Goal: Task Accomplishment & Management: Manage account settings

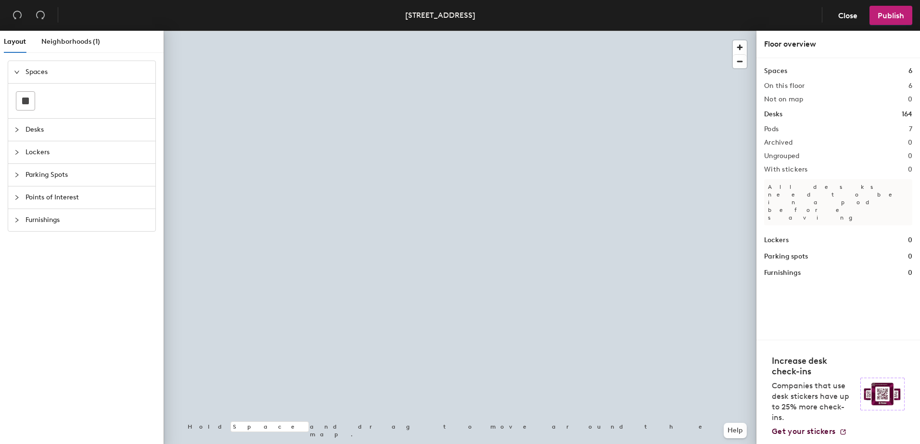
click at [452, 31] on div at bounding box center [460, 31] width 593 height 0
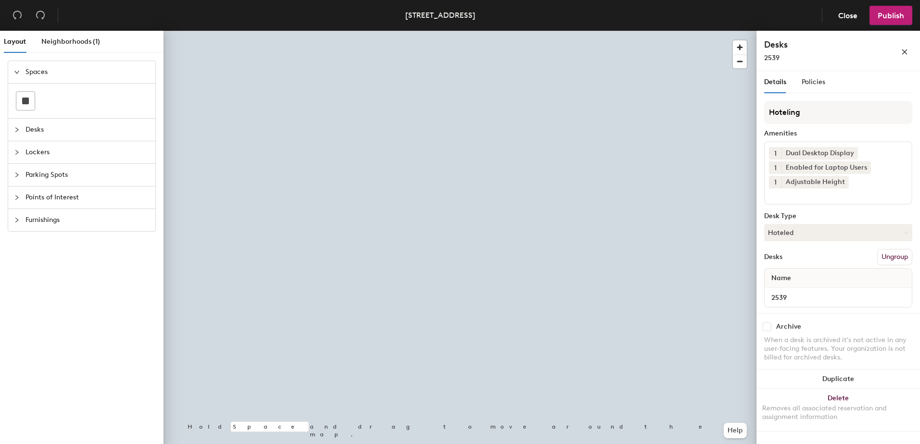
drag, startPoint x: 805, startPoint y: 234, endPoint x: 813, endPoint y: 248, distance: 16.6
click at [808, 237] on button "Hoteled" at bounding box center [838, 232] width 148 height 17
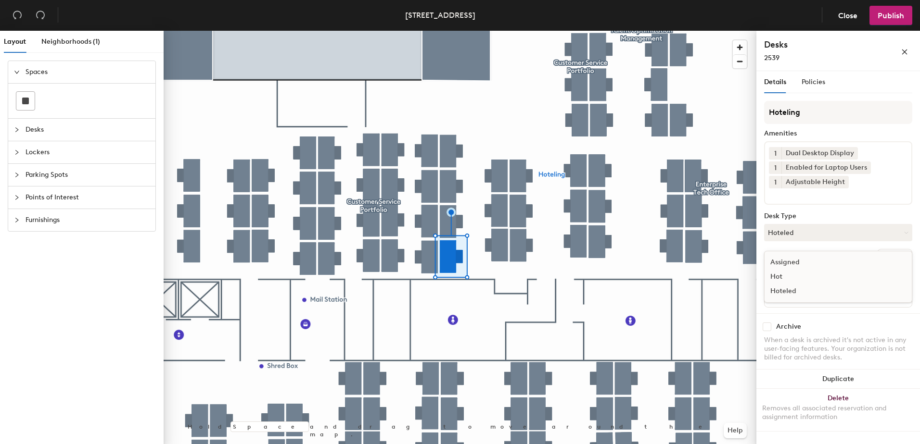
click at [812, 268] on div "Assigned" at bounding box center [812, 262] width 96 height 14
click at [903, 255] on button "Ungroup" at bounding box center [894, 257] width 35 height 16
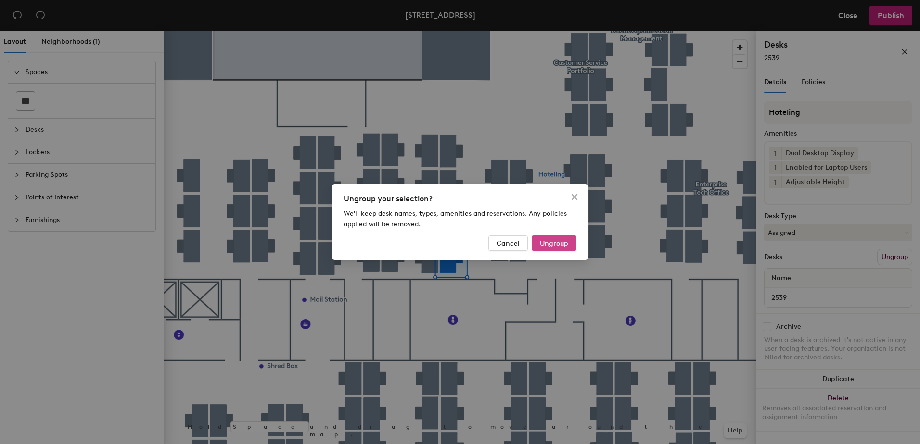
click at [559, 240] on span "Ungroup" at bounding box center [554, 244] width 28 height 8
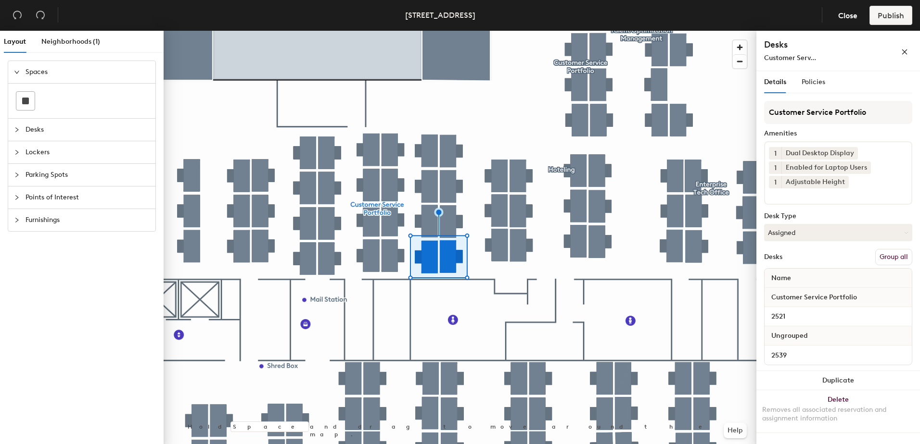
click at [890, 255] on button "Group all" at bounding box center [893, 257] width 37 height 16
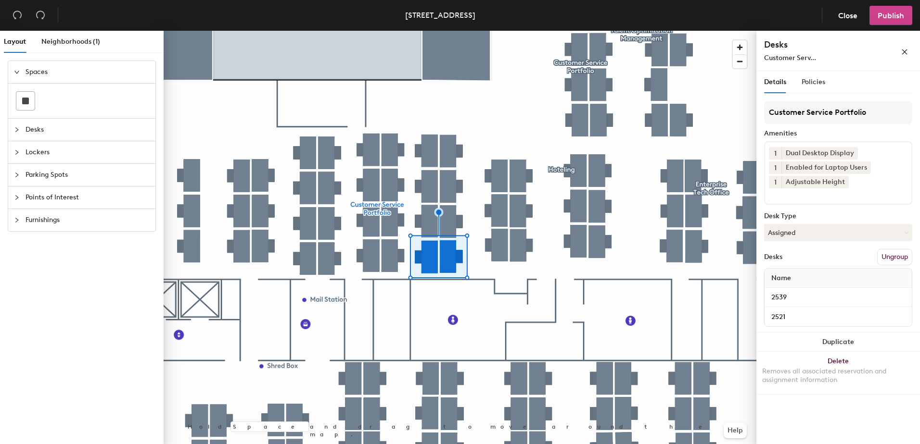
click at [885, 19] on span "Publish" at bounding box center [890, 15] width 26 height 9
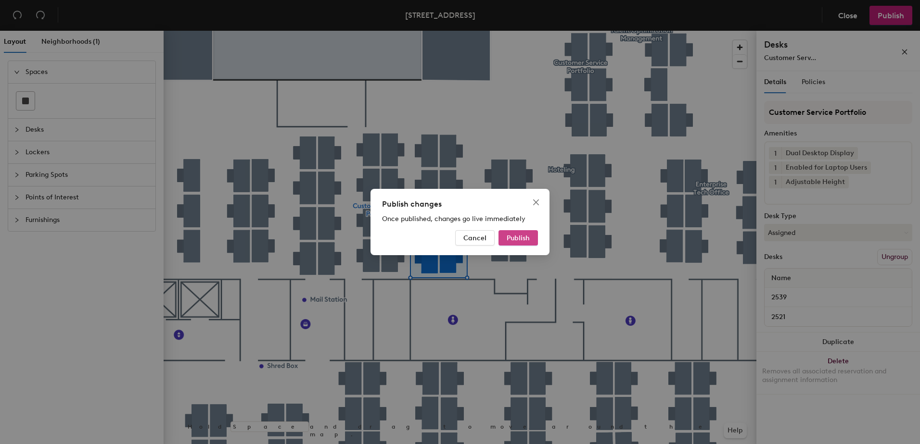
click at [517, 240] on span "Publish" at bounding box center [517, 238] width 23 height 8
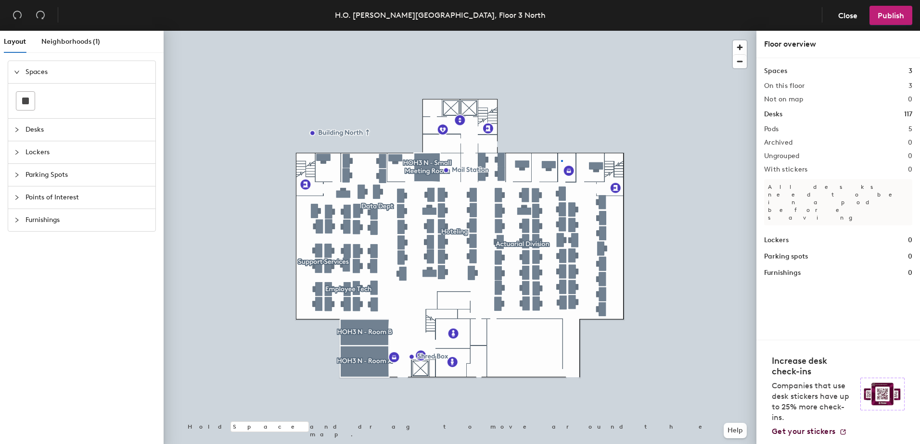
click at [561, 31] on div at bounding box center [460, 31] width 593 height 0
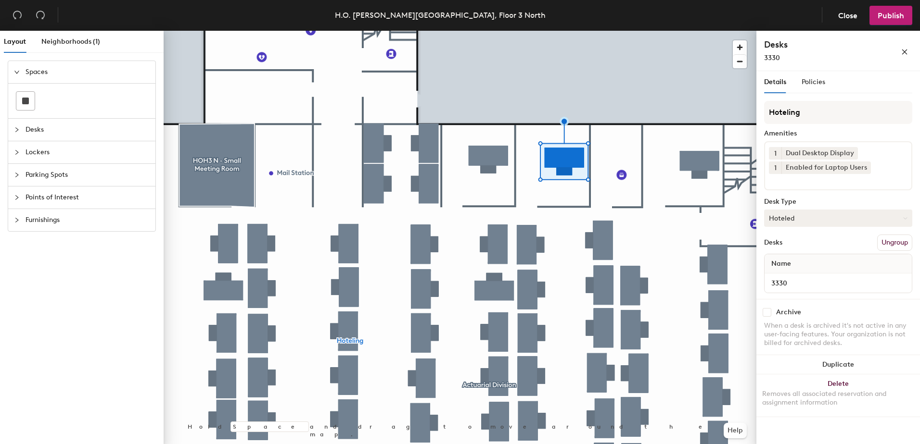
click at [787, 221] on button "Hoteled" at bounding box center [838, 218] width 148 height 17
click at [815, 245] on div "Assigned" at bounding box center [812, 248] width 96 height 14
click at [884, 241] on button "Ungroup" at bounding box center [894, 243] width 35 height 16
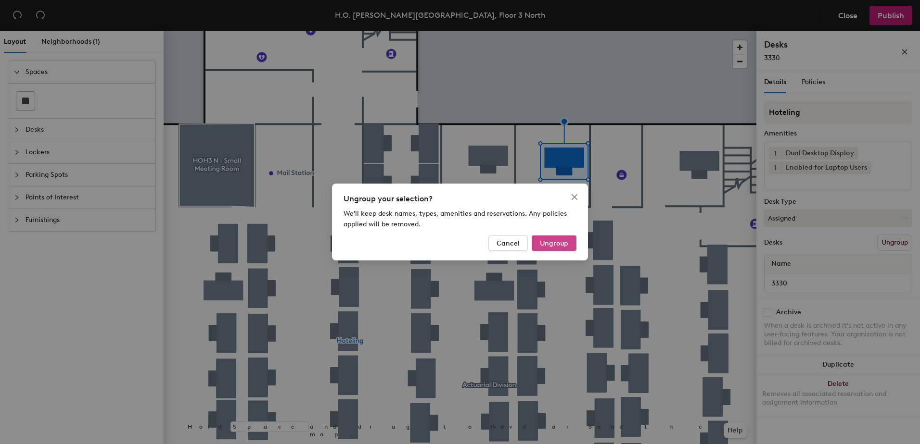
click at [565, 244] on span "Ungroup" at bounding box center [554, 244] width 28 height 8
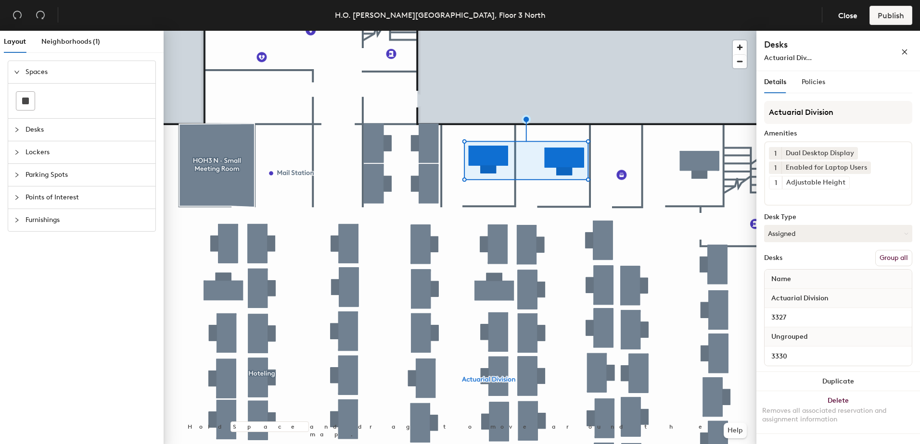
click at [901, 261] on button "Group all" at bounding box center [893, 258] width 37 height 16
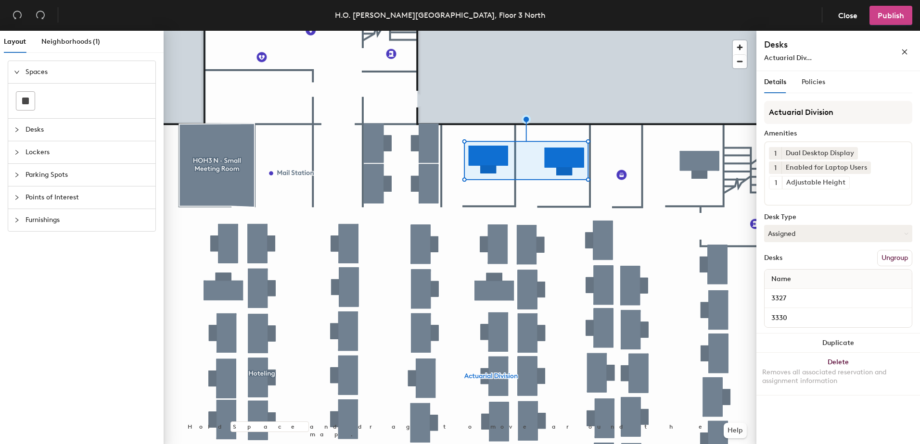
click at [886, 18] on span "Publish" at bounding box center [890, 15] width 26 height 9
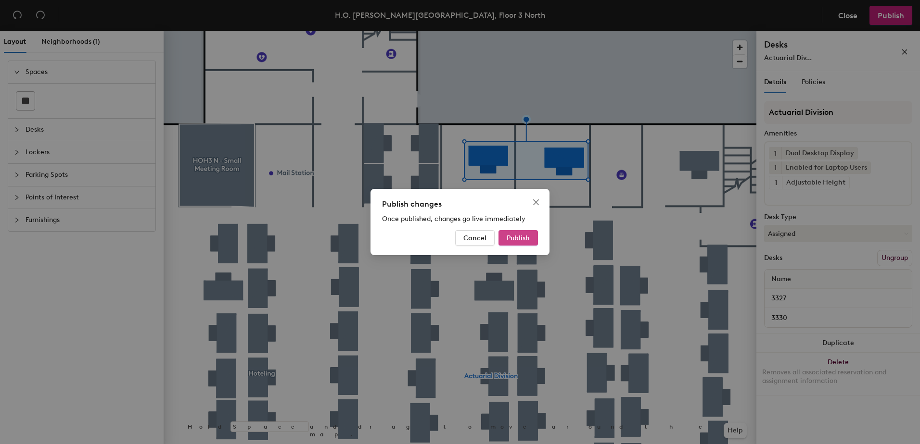
click at [524, 240] on span "Publish" at bounding box center [517, 238] width 23 height 8
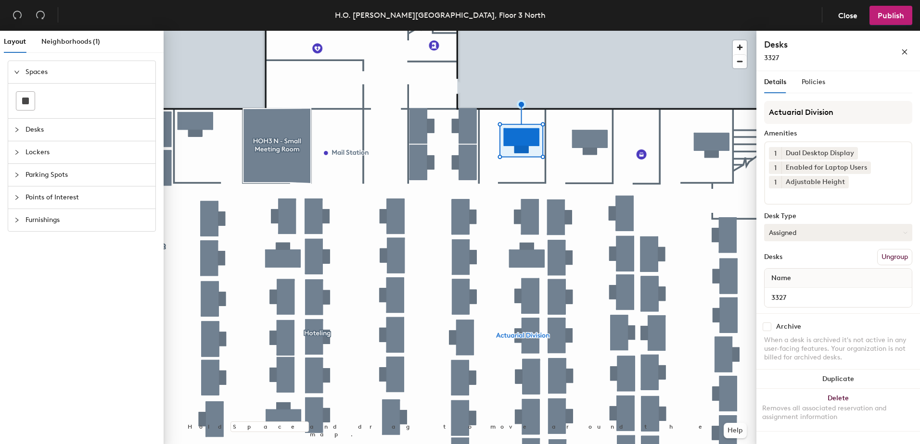
drag, startPoint x: 771, startPoint y: 230, endPoint x: 774, endPoint y: 236, distance: 7.1
click at [771, 230] on button "Assigned" at bounding box center [838, 232] width 148 height 17
click at [787, 294] on div "Hoteled" at bounding box center [812, 291] width 96 height 14
click at [884, 258] on button "Ungroup" at bounding box center [894, 257] width 35 height 16
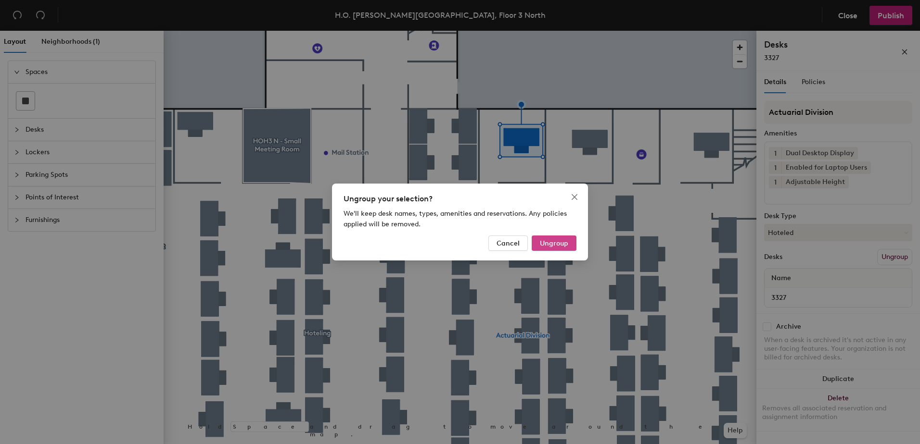
click at [555, 244] on span "Ungroup" at bounding box center [554, 244] width 28 height 8
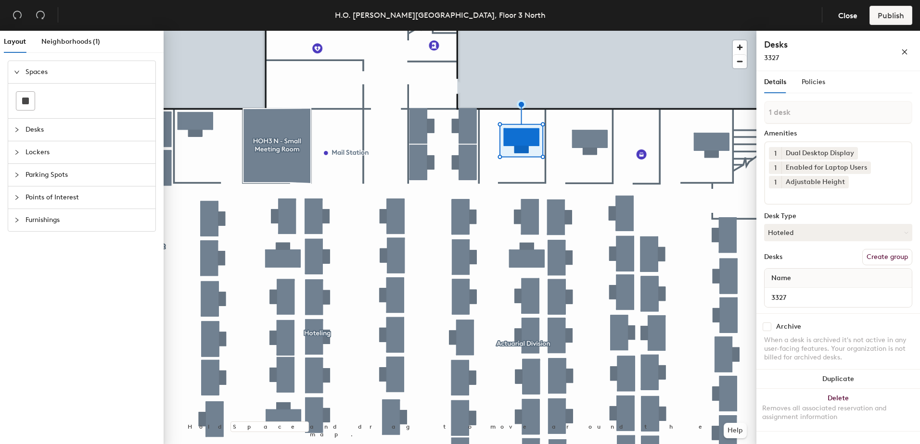
click at [16, 131] on icon "collapsed" at bounding box center [16, 129] width 3 height 5
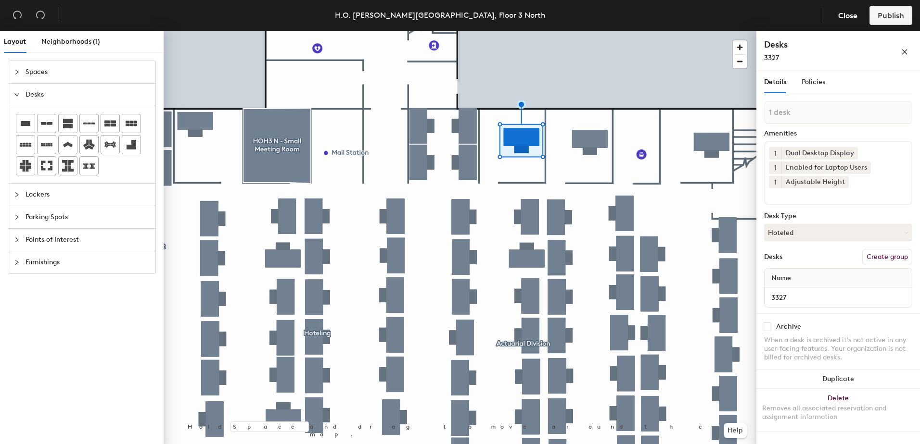
click at [17, 98] on div at bounding box center [20, 94] width 12 height 11
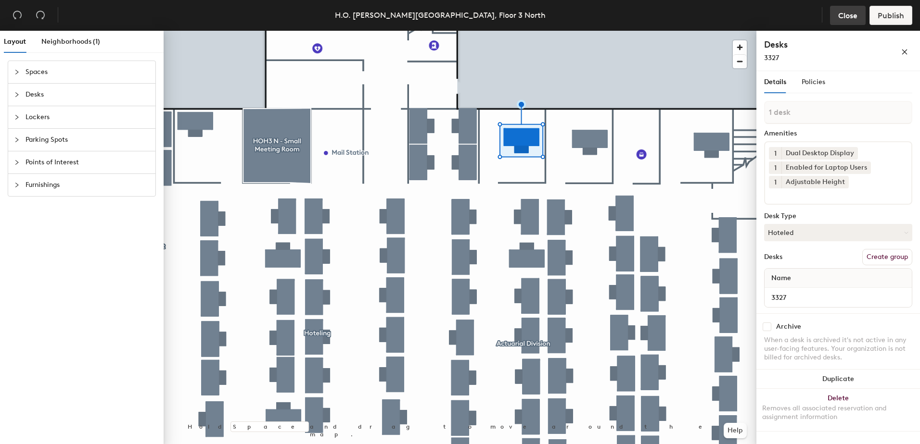
click at [848, 9] on button "Close" at bounding box center [848, 15] width 36 height 19
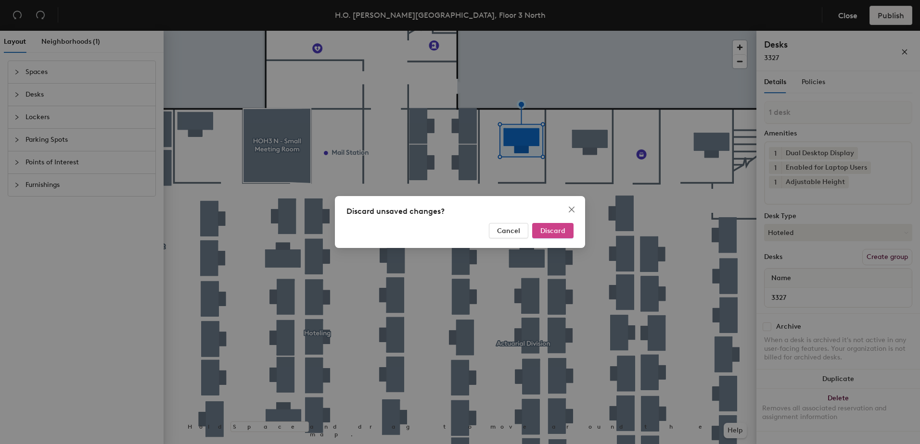
click at [552, 234] on span "Discard" at bounding box center [552, 231] width 25 height 8
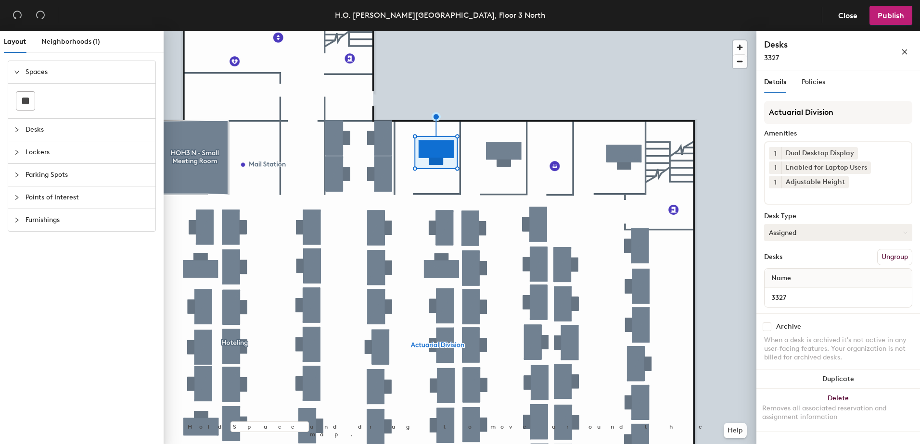
click at [827, 236] on button "Assigned" at bounding box center [838, 232] width 148 height 17
click at [796, 291] on div "Hoteled" at bounding box center [812, 291] width 96 height 14
click at [784, 231] on button "Hoteled" at bounding box center [838, 232] width 148 height 17
click at [794, 262] on div "Assigned" at bounding box center [812, 262] width 96 height 14
click at [15, 219] on icon "collapsed" at bounding box center [17, 220] width 6 height 6
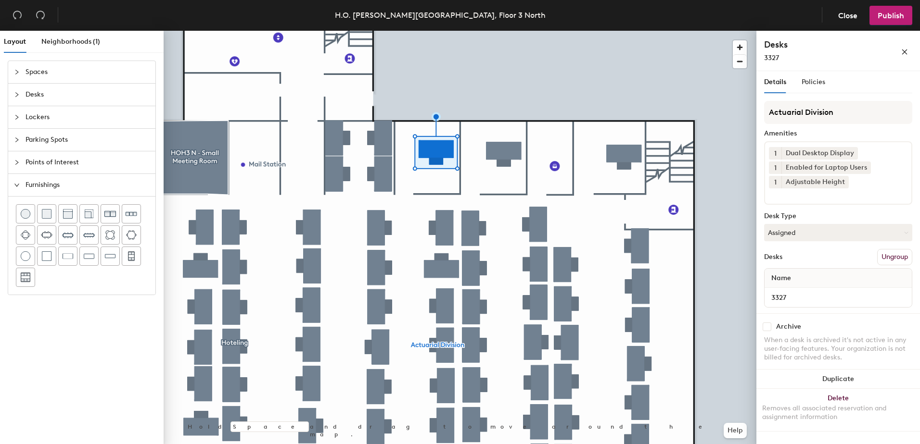
click at [20, 187] on div at bounding box center [20, 185] width 12 height 11
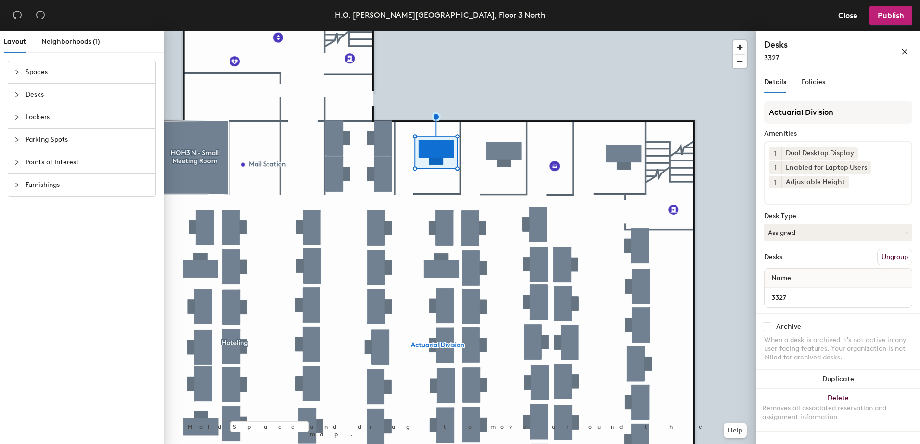
click at [20, 163] on div at bounding box center [20, 162] width 12 height 11
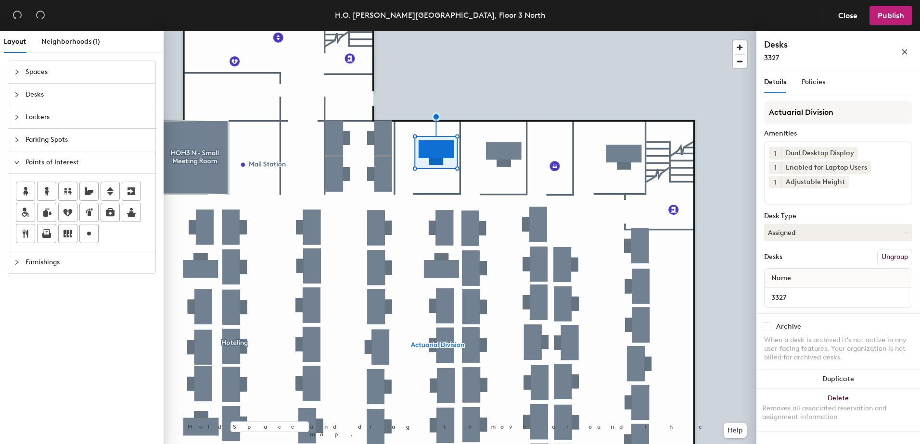
click at [21, 165] on div at bounding box center [20, 162] width 12 height 11
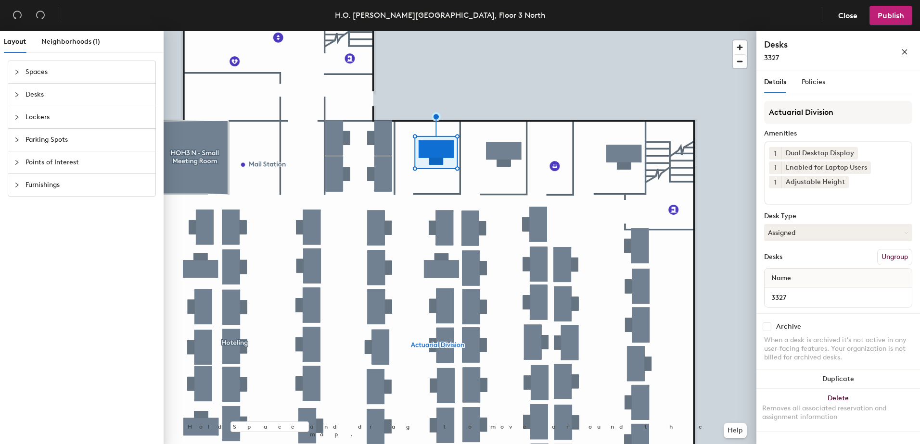
click at [20, 97] on div at bounding box center [20, 94] width 12 height 11
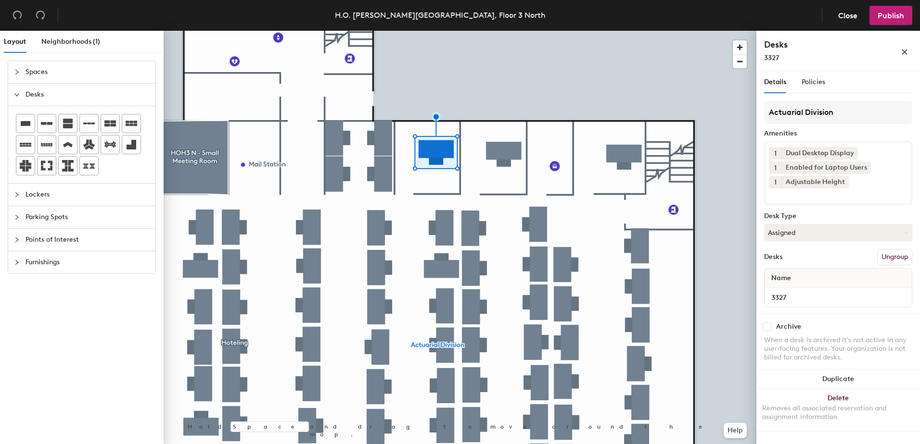
click at [14, 94] on icon "expanded" at bounding box center [17, 95] width 6 height 6
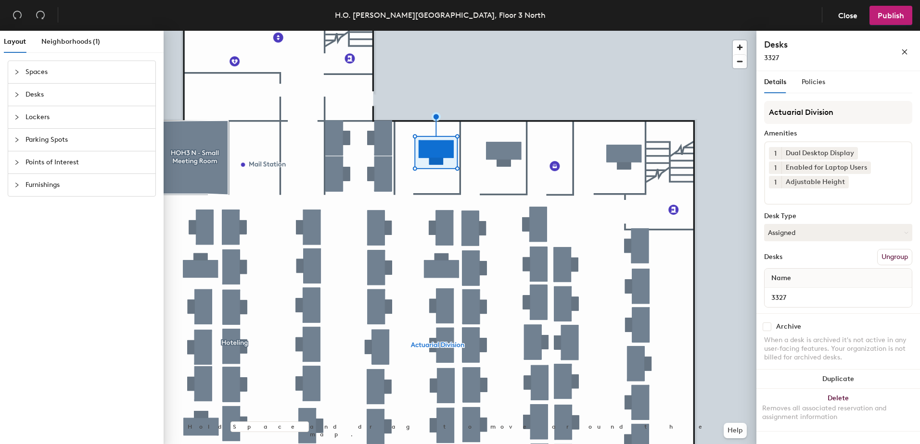
click at [17, 77] on div at bounding box center [20, 72] width 12 height 11
click at [15, 71] on icon "expanded" at bounding box center [17, 72] width 6 height 6
click at [785, 229] on button "Assigned" at bounding box center [838, 232] width 148 height 17
click at [790, 293] on div "Hoteled" at bounding box center [812, 291] width 96 height 14
click at [879, 257] on button "Ungroup" at bounding box center [894, 257] width 35 height 16
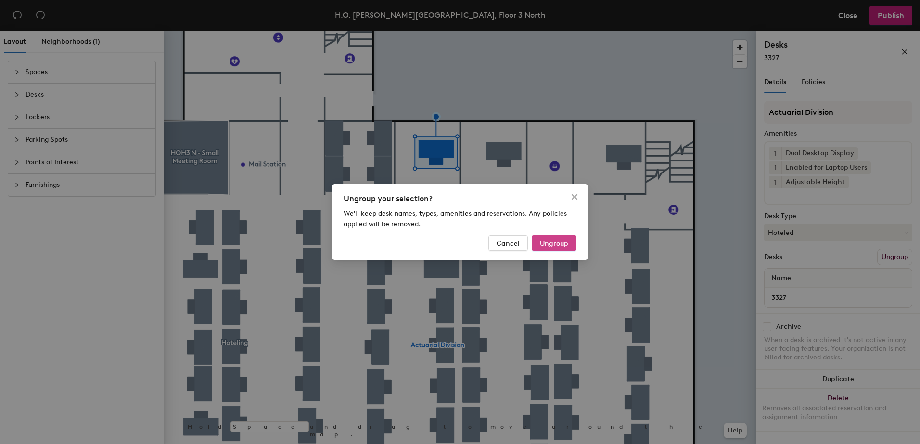
click at [571, 241] on button "Ungroup" at bounding box center [553, 243] width 45 height 15
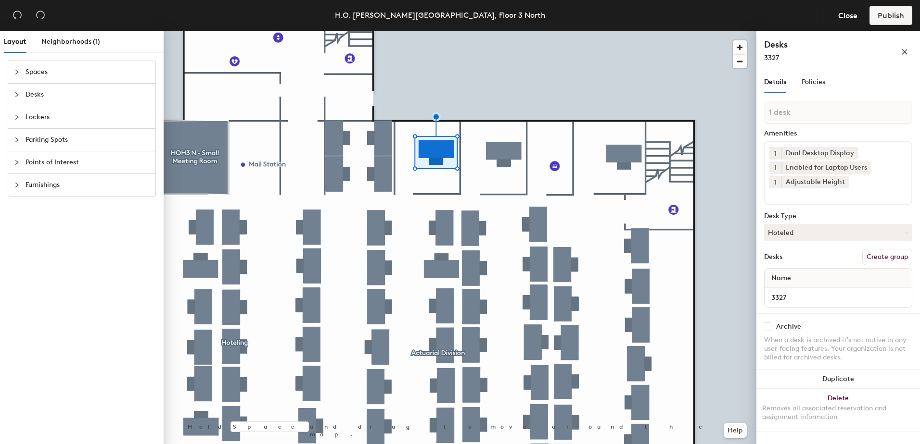
click at [15, 97] on icon "collapsed" at bounding box center [17, 95] width 6 height 6
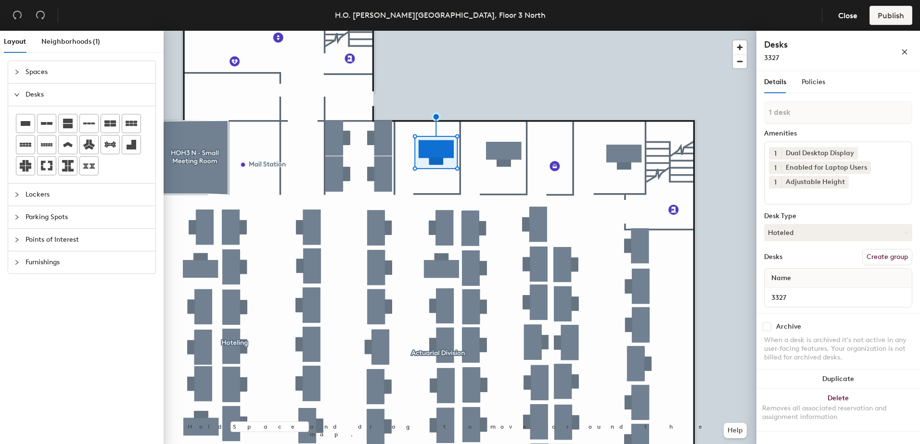
click at [14, 74] on icon "collapsed" at bounding box center [17, 72] width 6 height 6
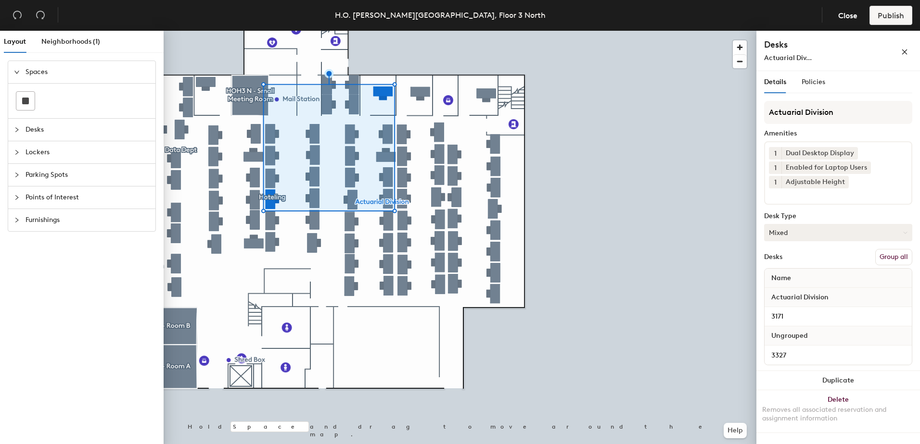
click at [792, 235] on button "Mixed" at bounding box center [838, 232] width 148 height 17
click at [18, 132] on icon "collapsed" at bounding box center [17, 130] width 6 height 6
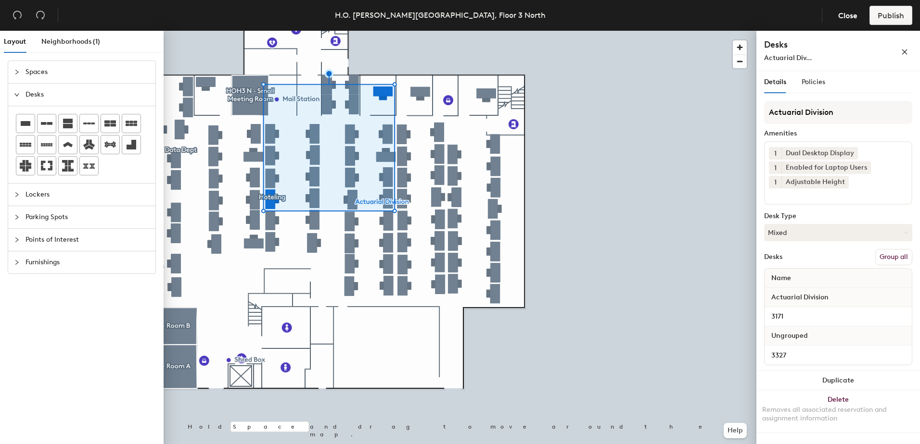
click at [13, 98] on div "Desks" at bounding box center [81, 95] width 147 height 22
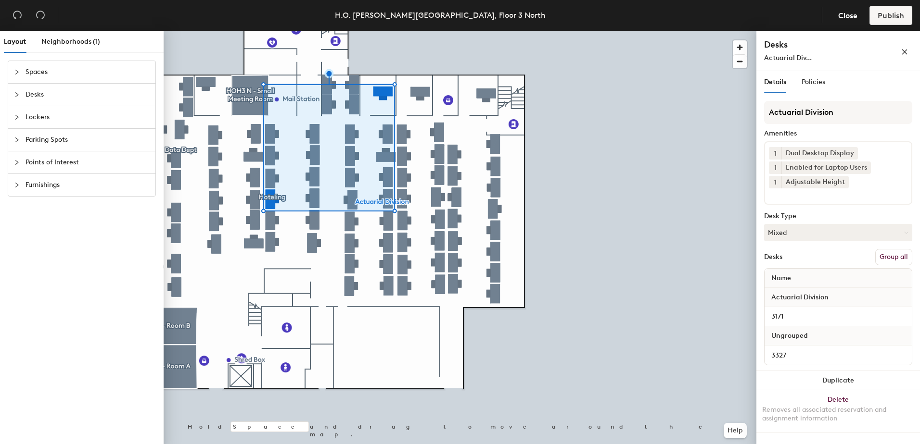
click at [883, 256] on button "Group all" at bounding box center [893, 257] width 37 height 16
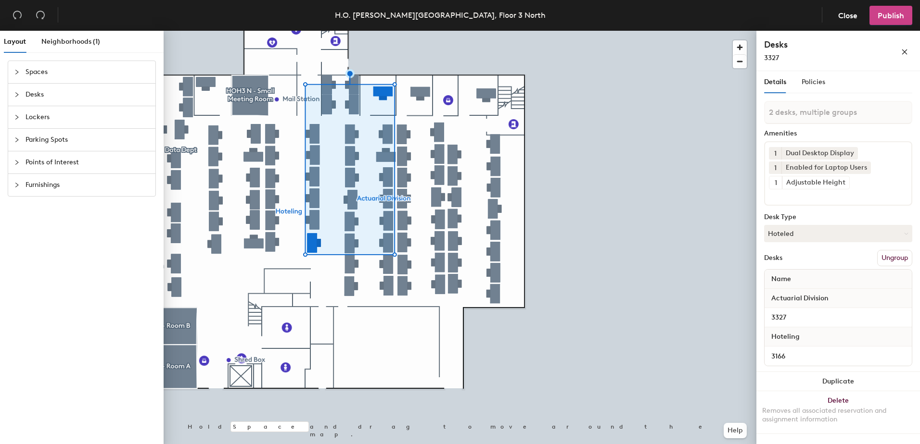
click at [893, 16] on span "Publish" at bounding box center [890, 15] width 26 height 9
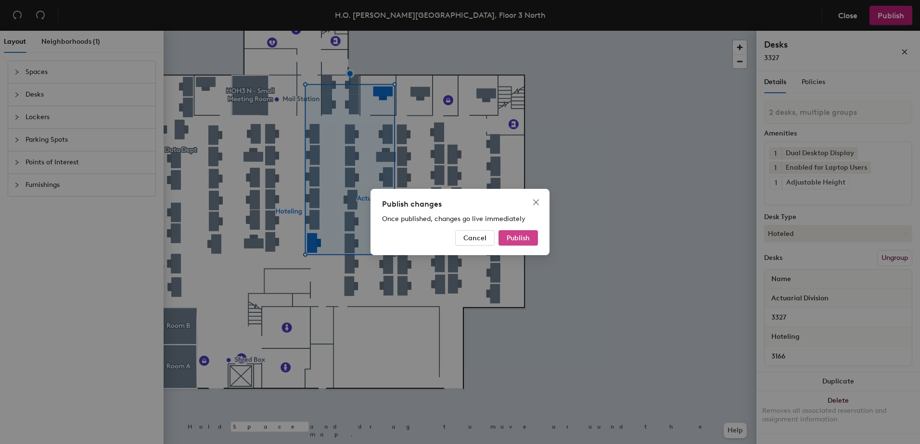
click at [517, 238] on span "Publish" at bounding box center [517, 238] width 23 height 8
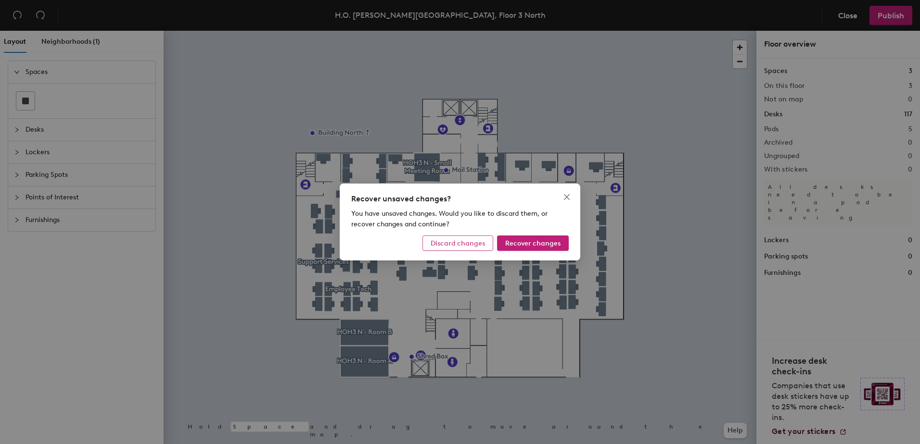
click at [480, 242] on span "Discard changes" at bounding box center [457, 244] width 54 height 8
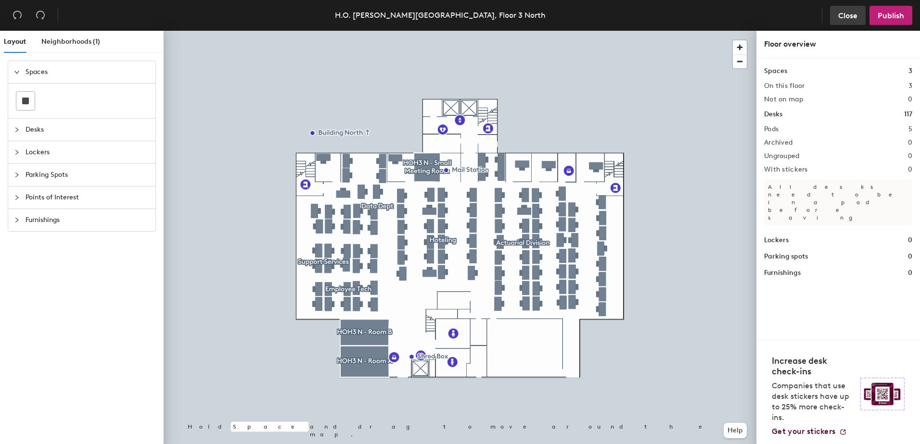
click at [841, 17] on span "Close" at bounding box center [847, 15] width 19 height 9
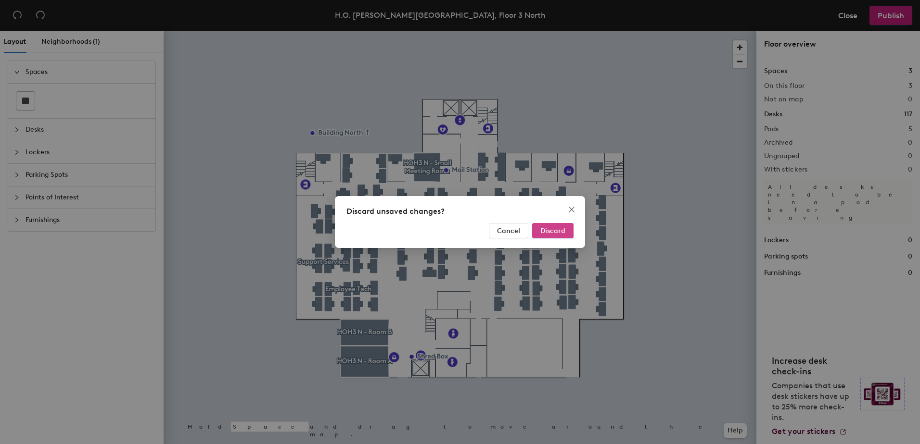
click at [545, 228] on span "Discard" at bounding box center [552, 231] width 25 height 8
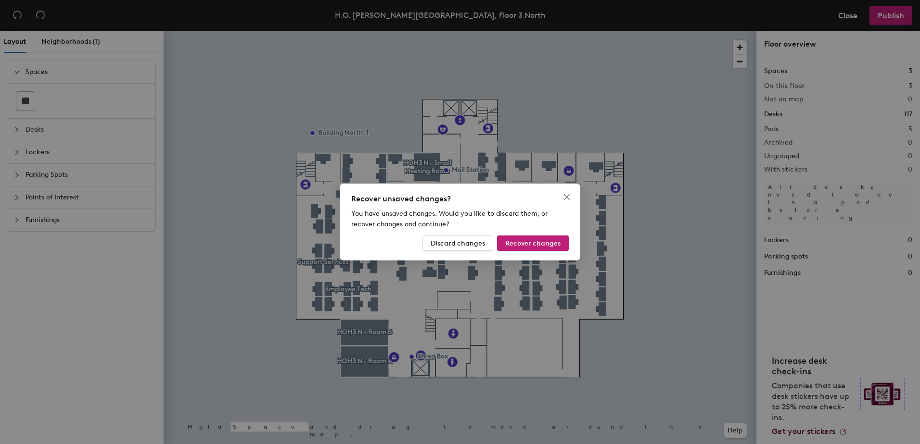
click at [454, 251] on div "Recover unsaved changes? You have unsaved changes. Would you like to discard th…" at bounding box center [460, 222] width 240 height 77
click at [451, 246] on span "Discard changes" at bounding box center [457, 244] width 54 height 8
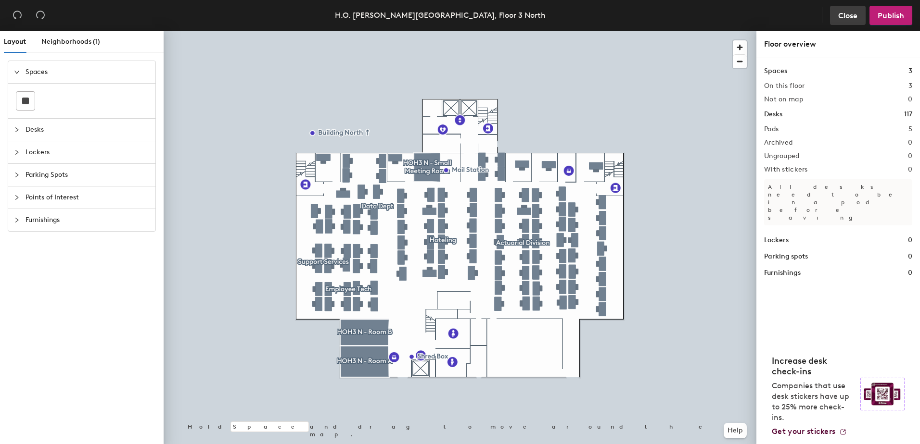
click at [845, 20] on button "Close" at bounding box center [848, 15] width 36 height 19
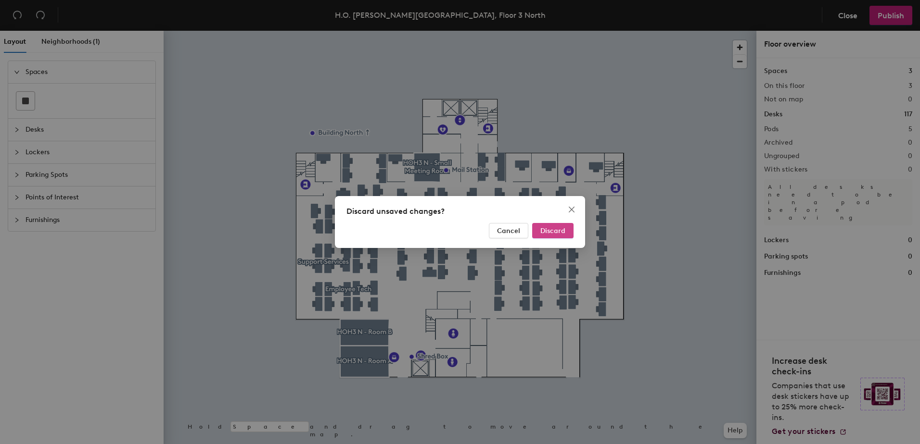
click at [539, 232] on button "Discard" at bounding box center [552, 230] width 41 height 15
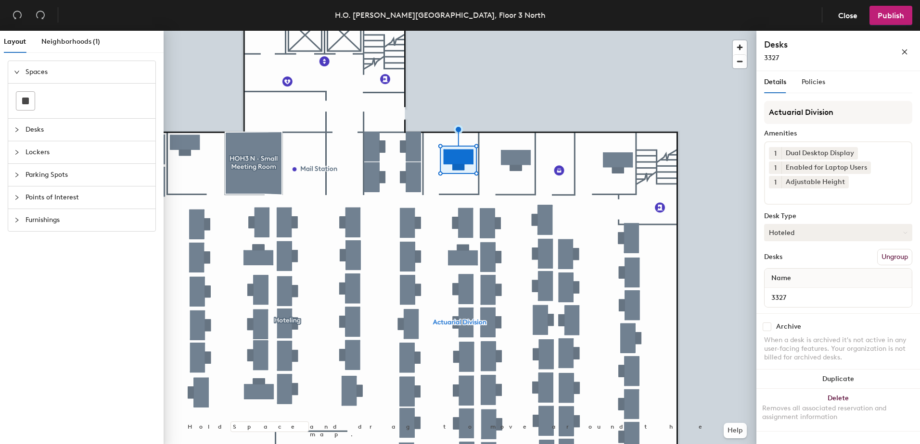
click at [815, 230] on button "Hoteled" at bounding box center [838, 232] width 148 height 17
click at [811, 263] on div "Assigned" at bounding box center [812, 262] width 96 height 14
click at [892, 258] on button "Ungroup" at bounding box center [894, 257] width 35 height 16
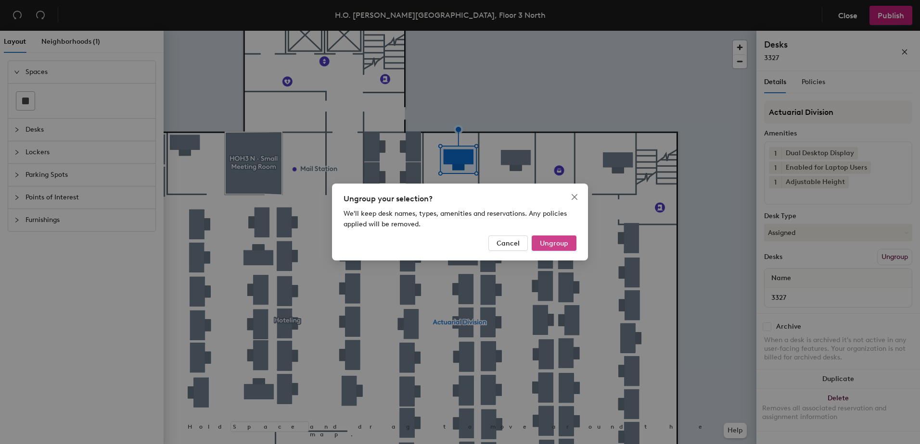
click at [548, 242] on span "Ungroup" at bounding box center [554, 244] width 28 height 8
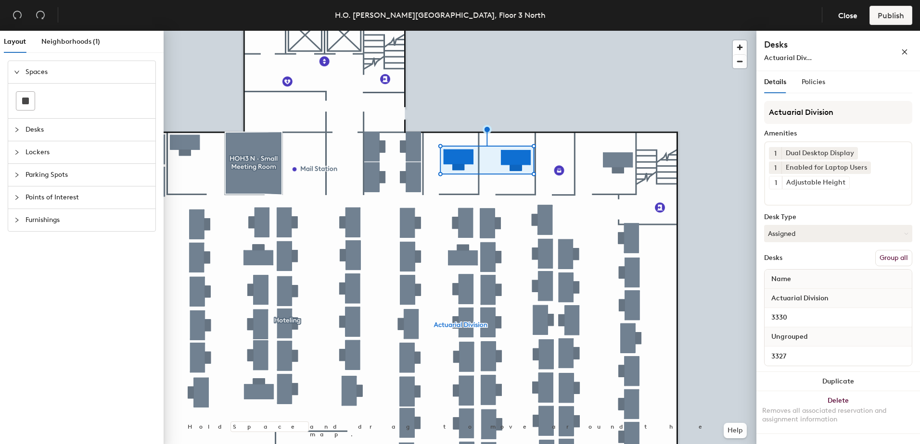
drag, startPoint x: 898, startPoint y: 262, endPoint x: 885, endPoint y: 193, distance: 70.5
click at [897, 260] on button "Group all" at bounding box center [893, 258] width 37 height 16
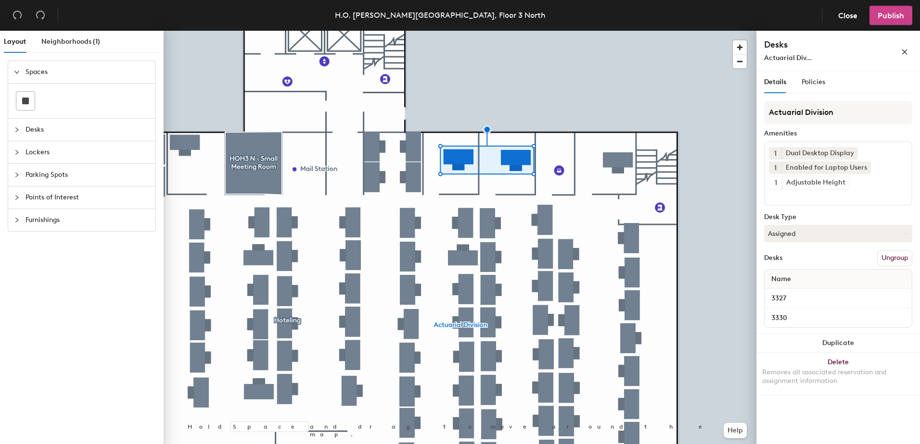
click at [890, 20] on span "Publish" at bounding box center [890, 15] width 26 height 9
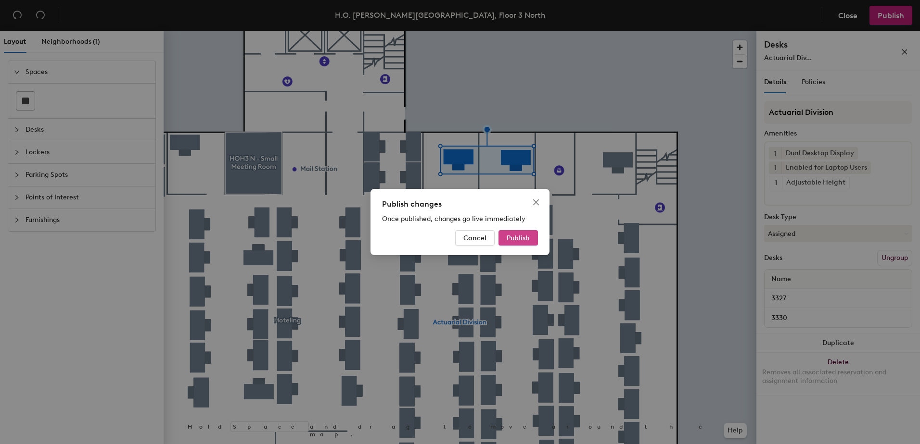
click at [519, 234] on span "Publish" at bounding box center [517, 238] width 23 height 8
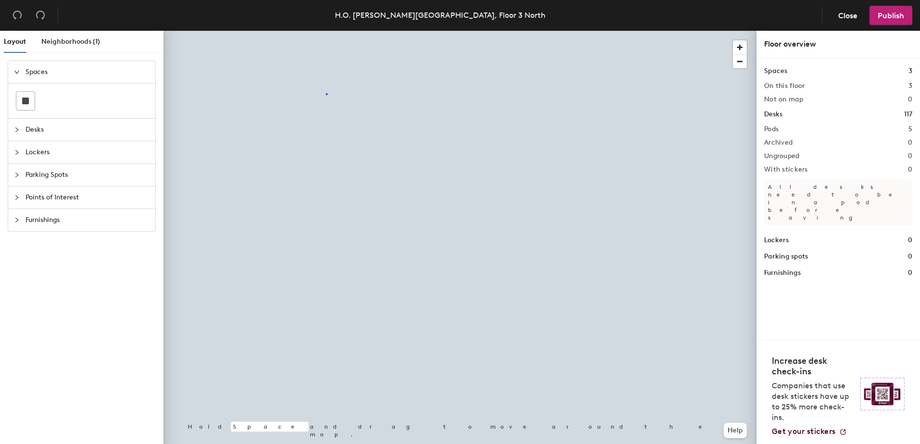
click at [326, 31] on div at bounding box center [460, 31] width 593 height 0
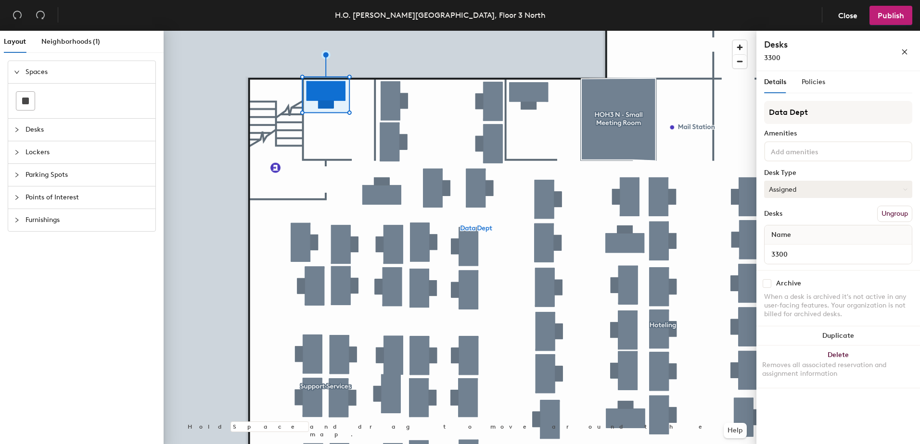
click at [801, 191] on button "Assigned" at bounding box center [838, 189] width 148 height 17
click at [789, 250] on div "Hoteled" at bounding box center [812, 248] width 96 height 14
click at [897, 209] on button "Ungroup" at bounding box center [894, 214] width 35 height 16
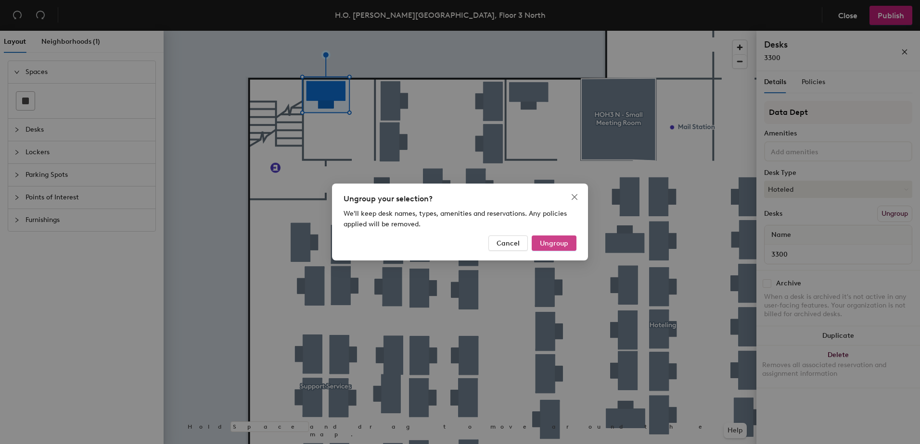
click at [544, 243] on span "Ungroup" at bounding box center [554, 244] width 28 height 8
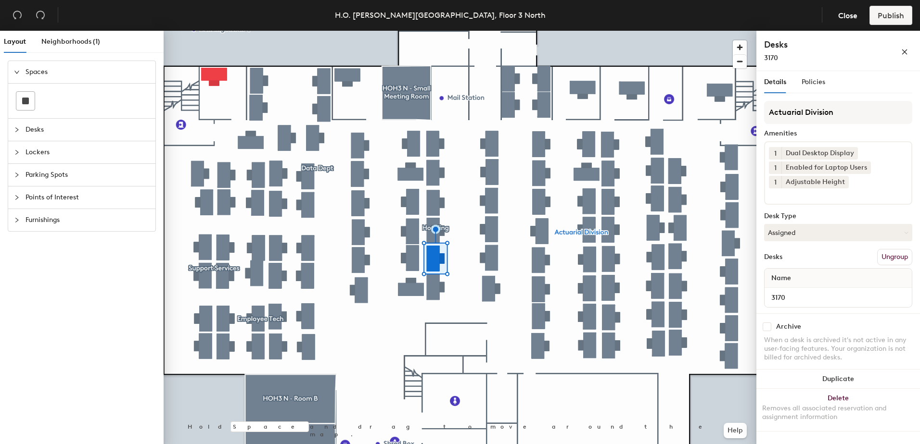
click at [433, 31] on div at bounding box center [460, 31] width 593 height 0
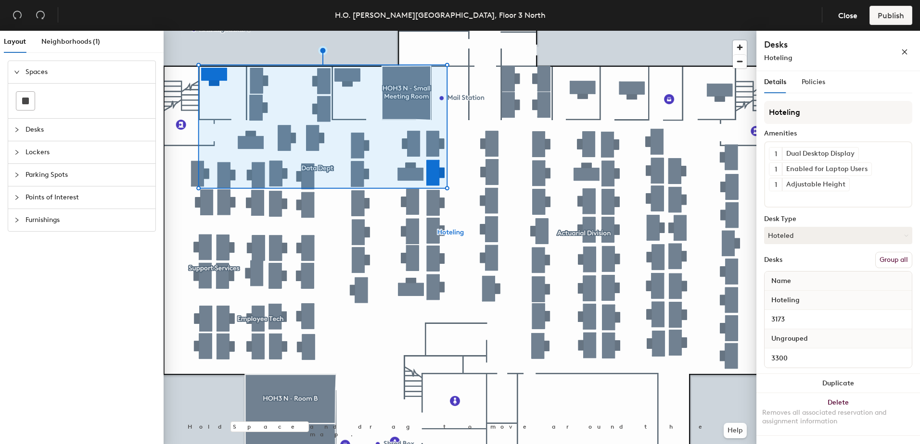
click at [895, 264] on button "Group all" at bounding box center [893, 260] width 37 height 16
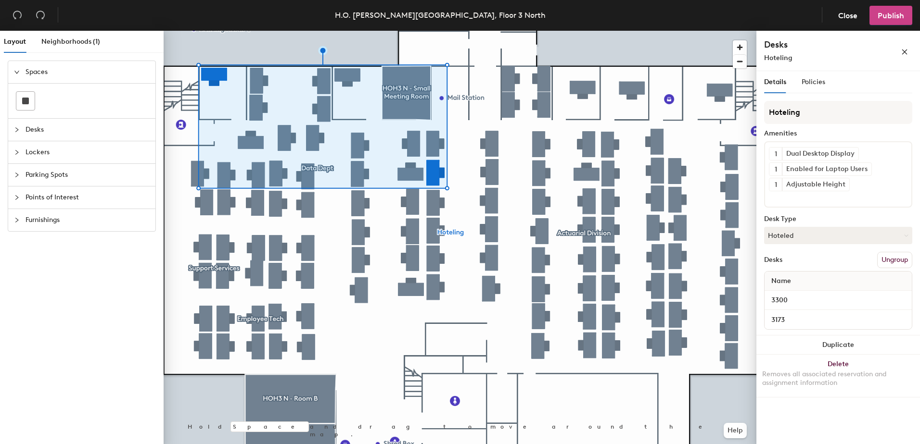
click at [882, 14] on span "Publish" at bounding box center [890, 15] width 26 height 9
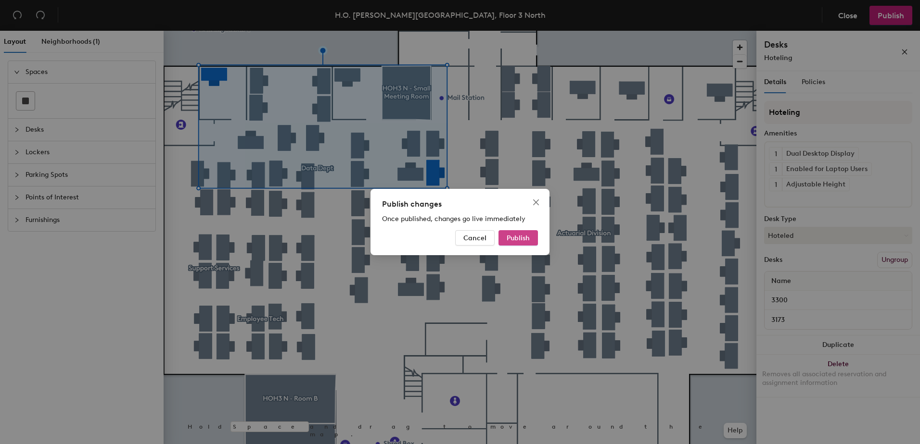
click at [526, 243] on button "Publish" at bounding box center [517, 237] width 39 height 15
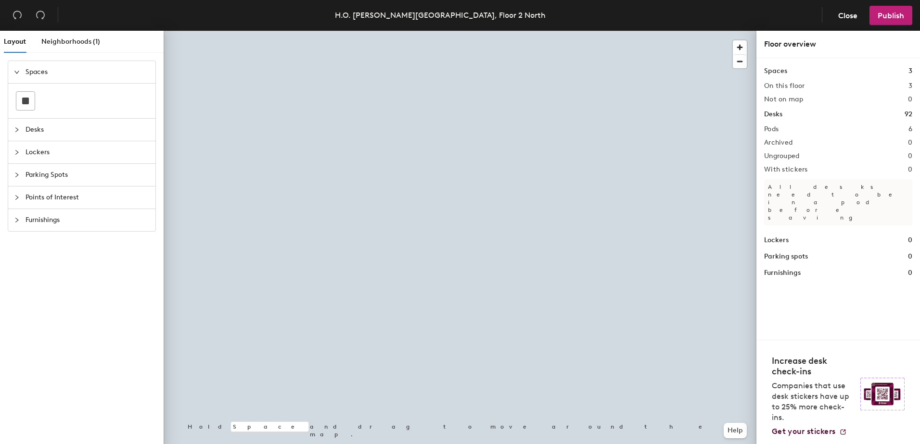
click at [417, 31] on div at bounding box center [460, 31] width 593 height 0
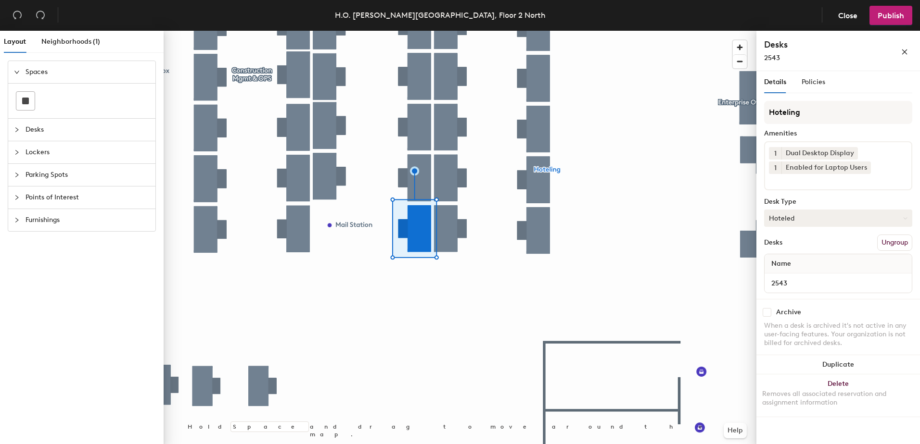
click at [786, 220] on button "Hoteled" at bounding box center [838, 218] width 148 height 17
click at [784, 245] on div "Assigned" at bounding box center [812, 248] width 96 height 14
click at [882, 245] on button "Ungroup" at bounding box center [894, 243] width 35 height 16
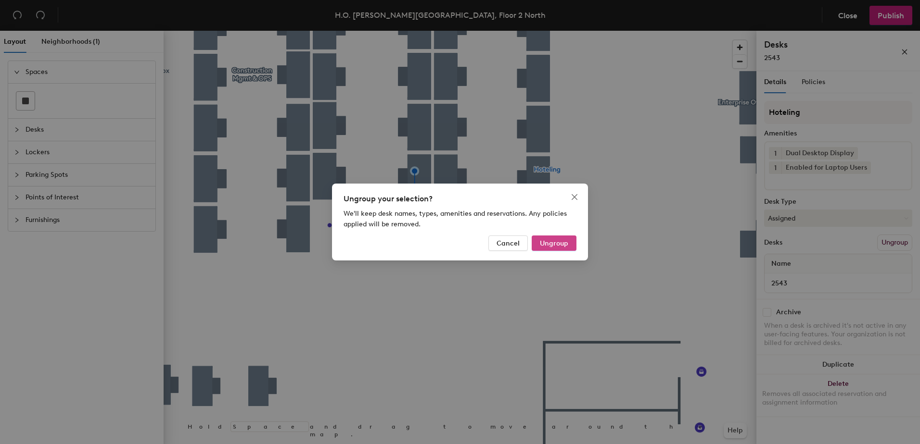
click at [557, 243] on span "Ungroup" at bounding box center [554, 244] width 28 height 8
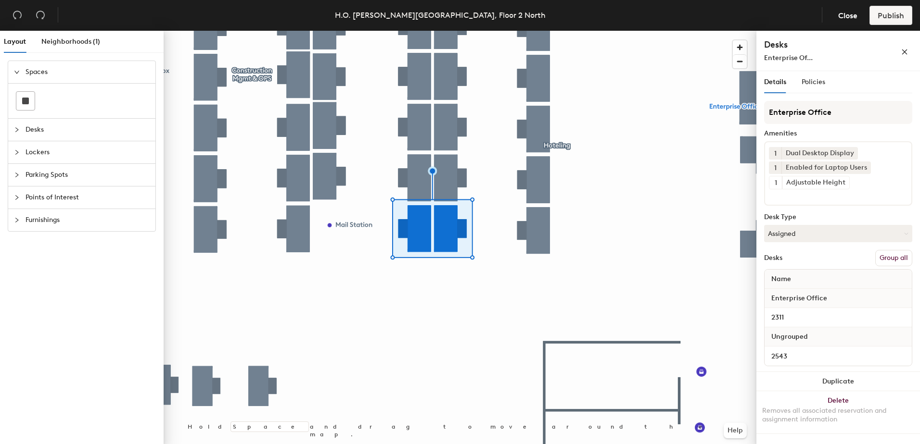
click at [893, 260] on button "Group all" at bounding box center [893, 258] width 37 height 16
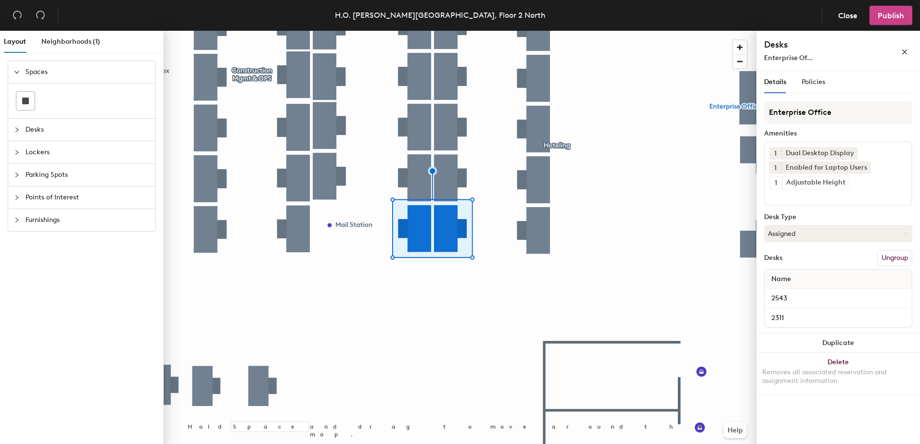
click at [891, 21] on button "Publish" at bounding box center [890, 15] width 43 height 19
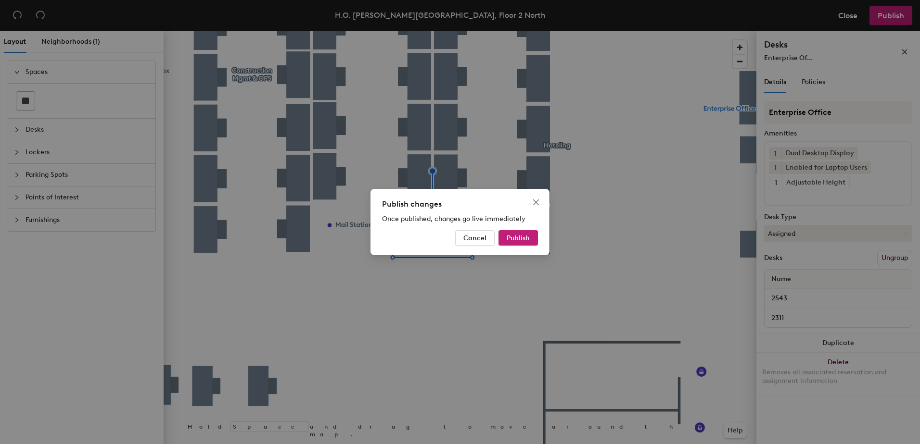
click at [512, 229] on div "Publish changes Once published, changes go live immediately Cancel Publish" at bounding box center [459, 222] width 179 height 66
click at [512, 237] on span "Publish" at bounding box center [517, 238] width 23 height 8
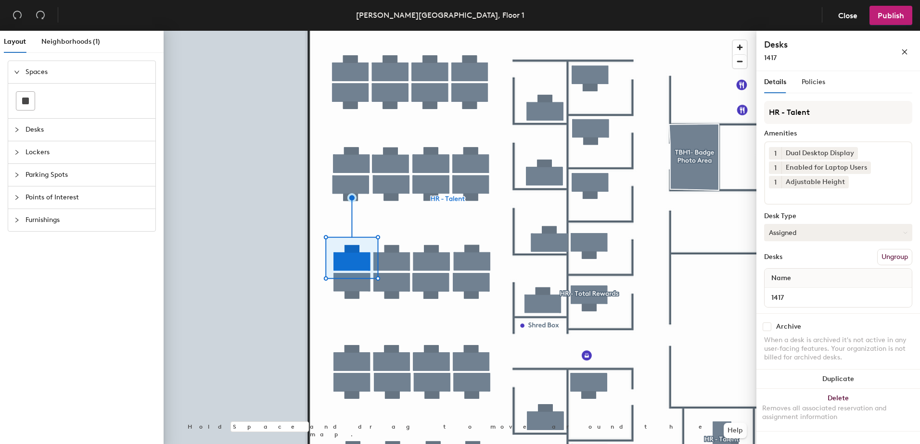
click at [788, 228] on button "Assigned" at bounding box center [838, 232] width 148 height 17
click at [802, 293] on div "Hoteled" at bounding box center [812, 291] width 96 height 14
click at [885, 255] on button "Ungroup" at bounding box center [894, 257] width 35 height 16
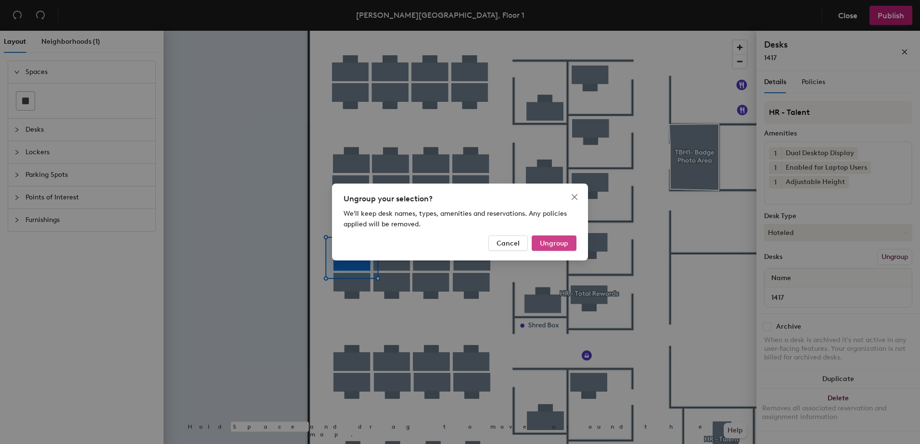
click at [566, 240] on span "Ungroup" at bounding box center [554, 244] width 28 height 8
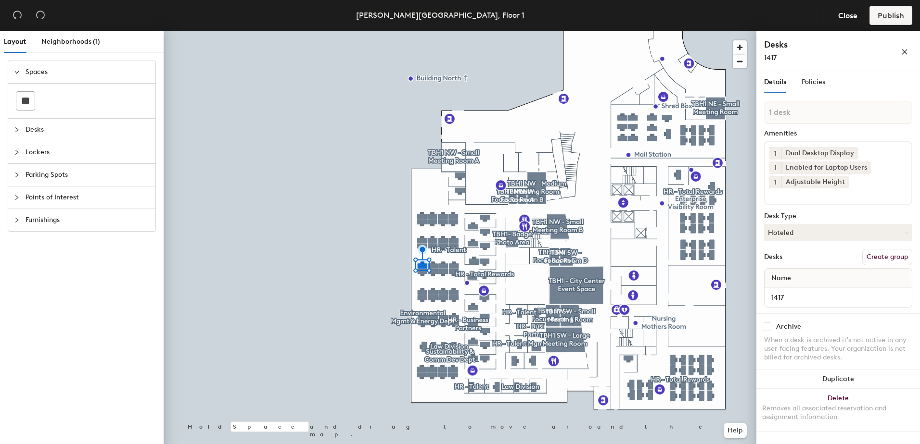
click at [16, 132] on div at bounding box center [20, 130] width 12 height 11
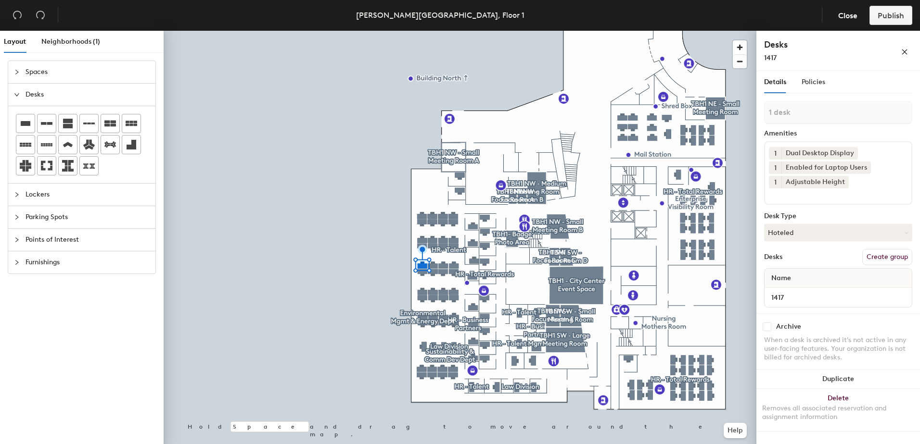
click at [17, 97] on icon "expanded" at bounding box center [17, 95] width 6 height 6
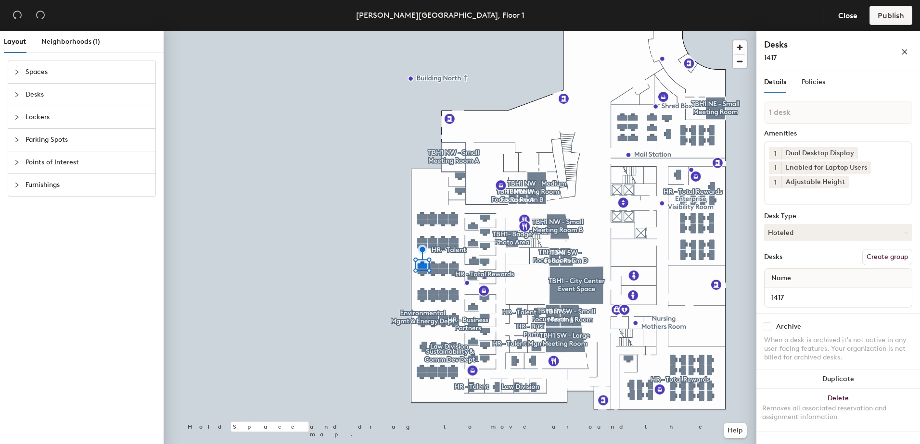
click at [19, 72] on icon "collapsed" at bounding box center [17, 72] width 6 height 6
click at [18, 70] on icon "expanded" at bounding box center [17, 72] width 6 height 6
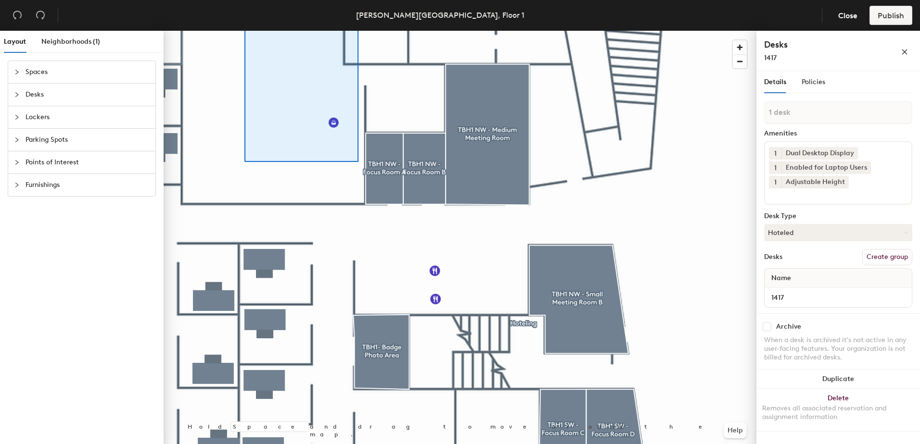
click at [374, 0] on html "Skip navigation Schedule Office People Manage AC Thomas B. Hagen Building, Floo…" at bounding box center [460, 222] width 920 height 444
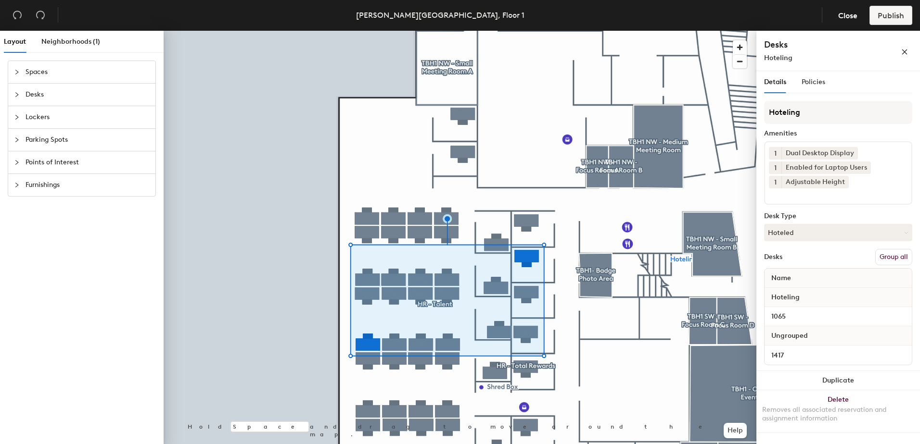
click at [893, 259] on button "Group all" at bounding box center [893, 257] width 37 height 16
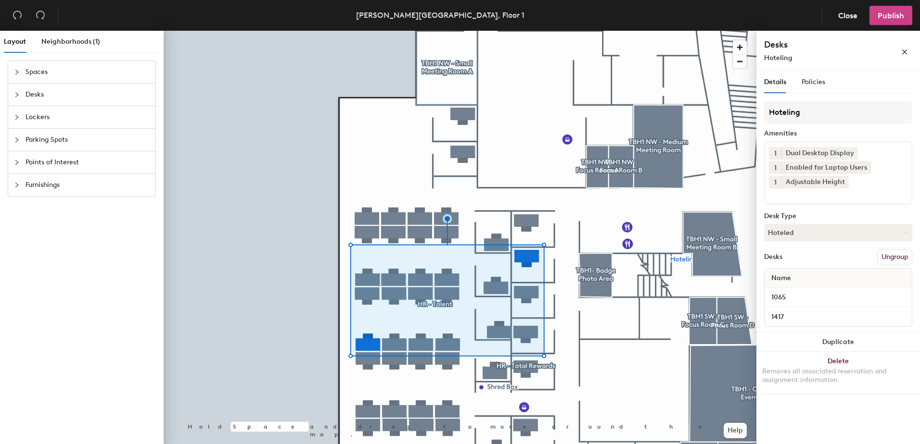
click at [888, 13] on span "Publish" at bounding box center [890, 15] width 26 height 9
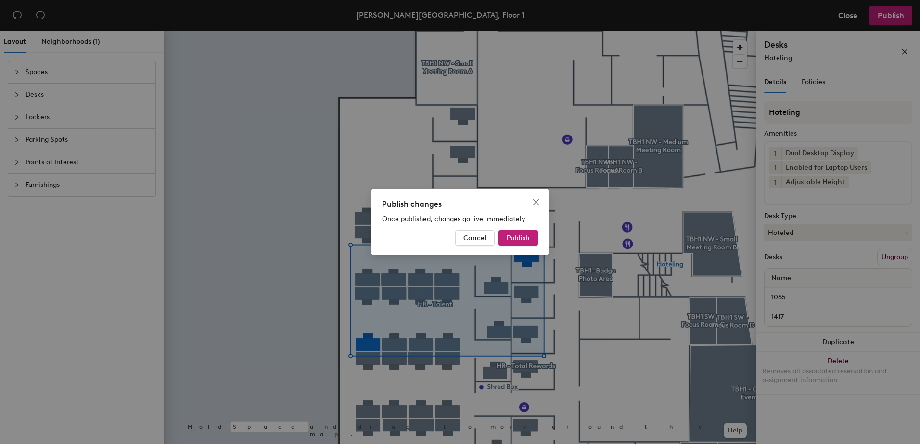
click at [507, 228] on div "Publish changes Once published, changes go live immediately Cancel Publish" at bounding box center [459, 222] width 179 height 66
click at [513, 235] on span "Publish" at bounding box center [517, 238] width 23 height 8
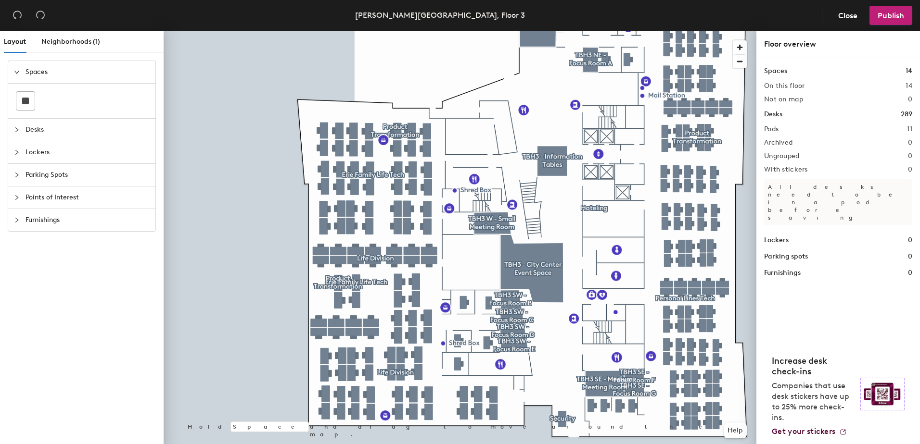
click at [341, 31] on div at bounding box center [460, 31] width 593 height 0
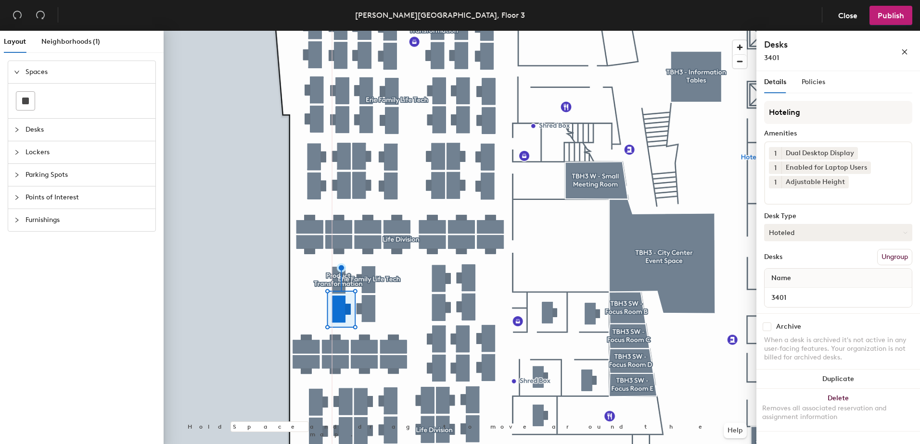
click at [784, 232] on button "Hoteled" at bounding box center [838, 232] width 148 height 17
click at [802, 263] on div "Assigned" at bounding box center [812, 262] width 96 height 14
click at [894, 260] on button "Ungroup" at bounding box center [894, 257] width 35 height 16
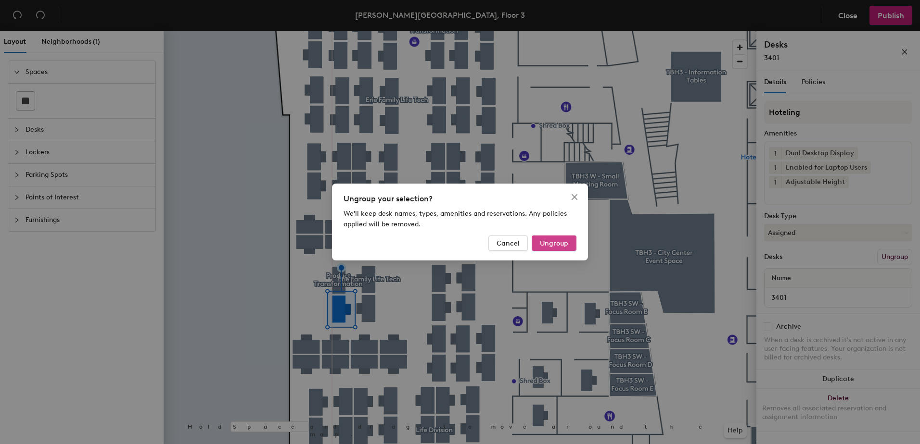
click at [570, 247] on button "Ungroup" at bounding box center [553, 243] width 45 height 15
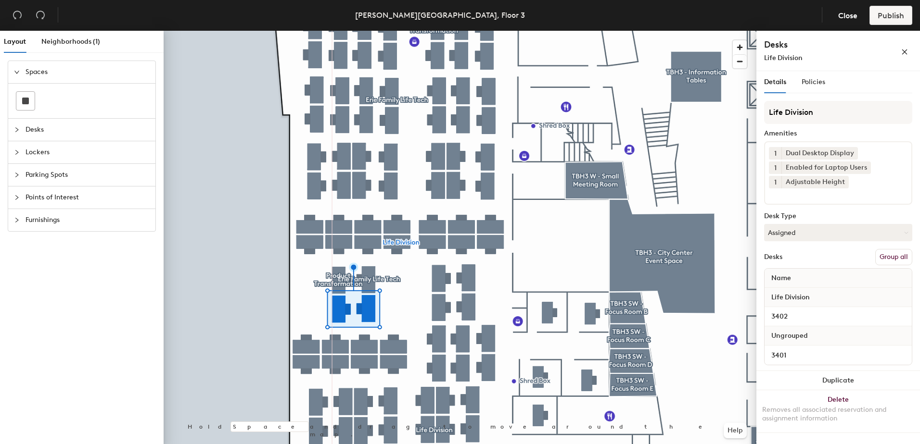
click at [892, 256] on button "Group all" at bounding box center [893, 257] width 37 height 16
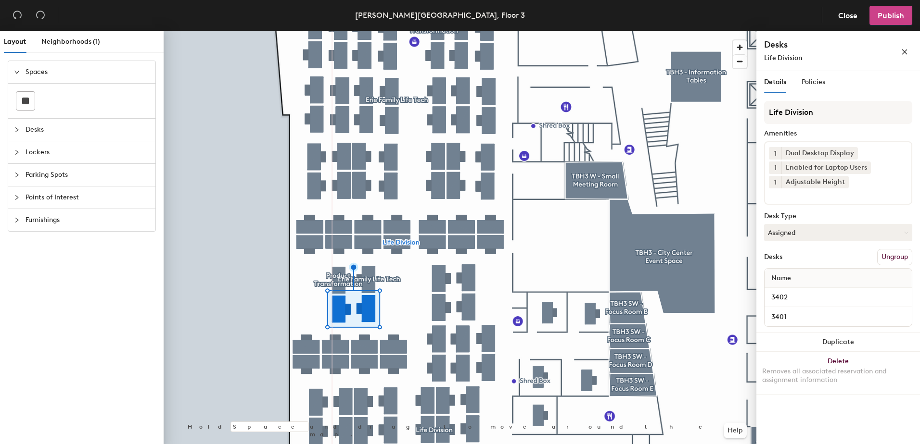
click at [881, 13] on span "Publish" at bounding box center [890, 15] width 26 height 9
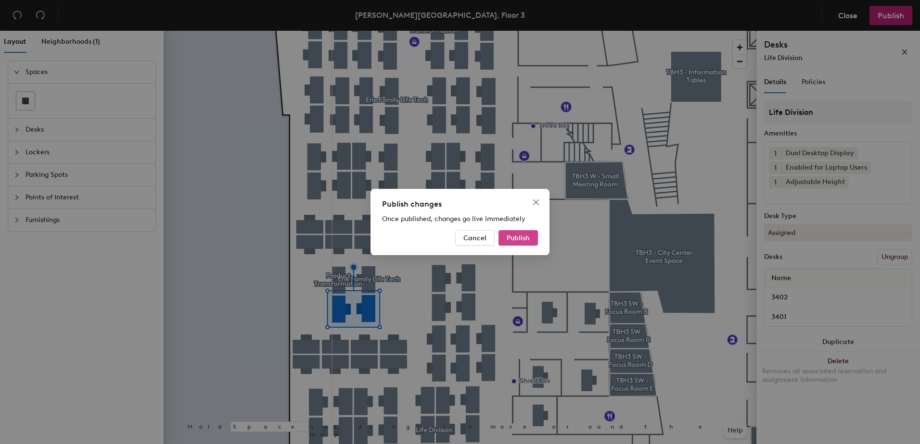
click at [519, 230] on button "Publish" at bounding box center [517, 237] width 39 height 15
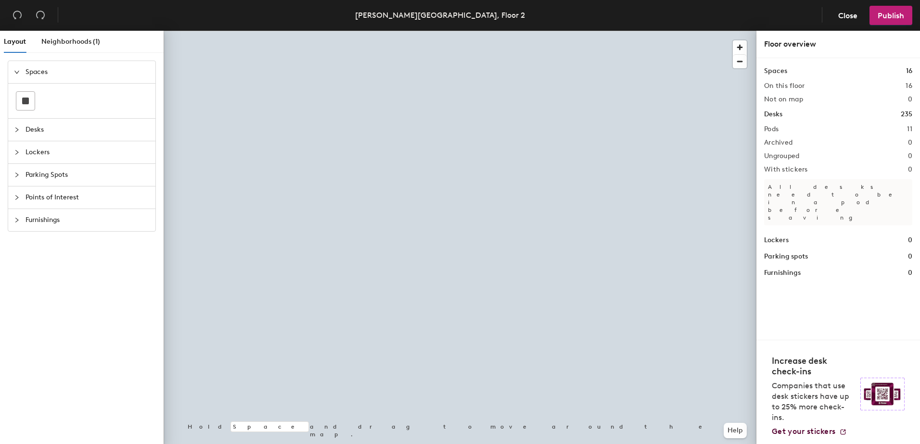
click at [460, 31] on div at bounding box center [460, 31] width 593 height 0
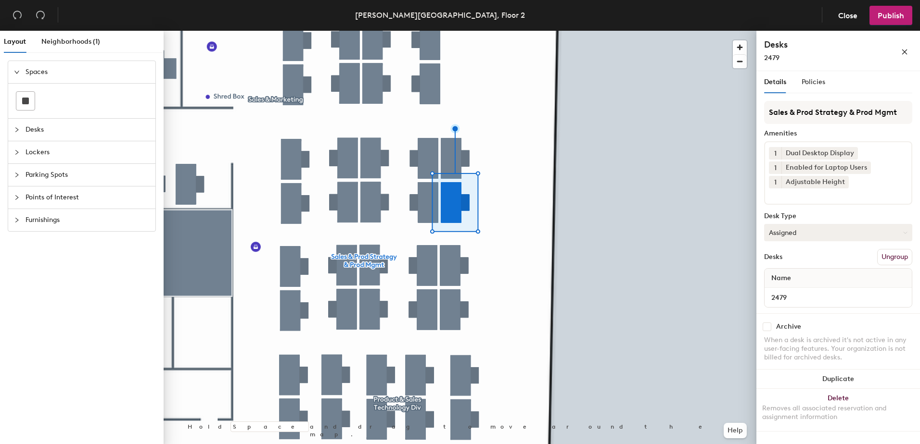
click at [820, 236] on button "Assigned" at bounding box center [838, 232] width 148 height 17
click at [812, 288] on div "Hoteled" at bounding box center [812, 291] width 96 height 14
click at [898, 258] on button "Ungroup" at bounding box center [894, 257] width 35 height 16
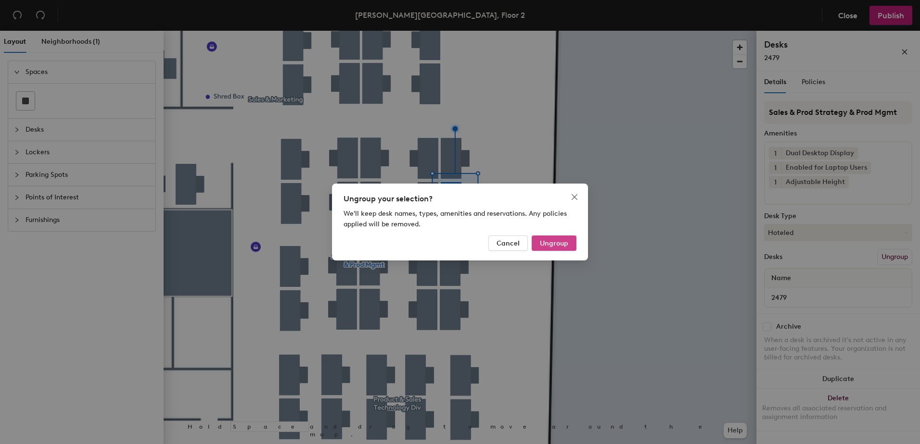
click at [566, 243] on span "Ungroup" at bounding box center [554, 244] width 28 height 8
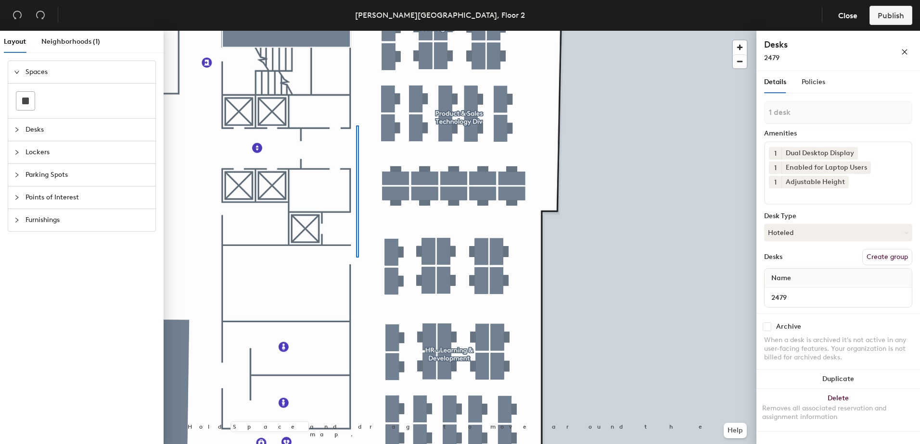
click at [354, 31] on div at bounding box center [460, 31] width 593 height 0
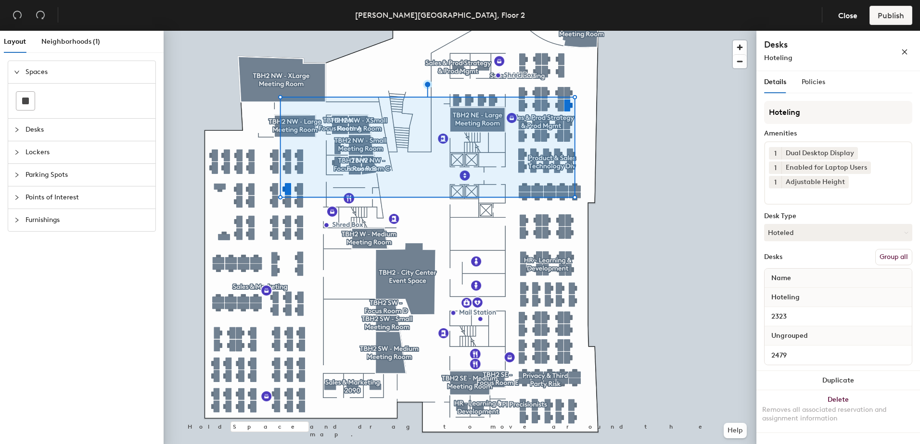
click at [883, 259] on button "Group all" at bounding box center [893, 257] width 37 height 16
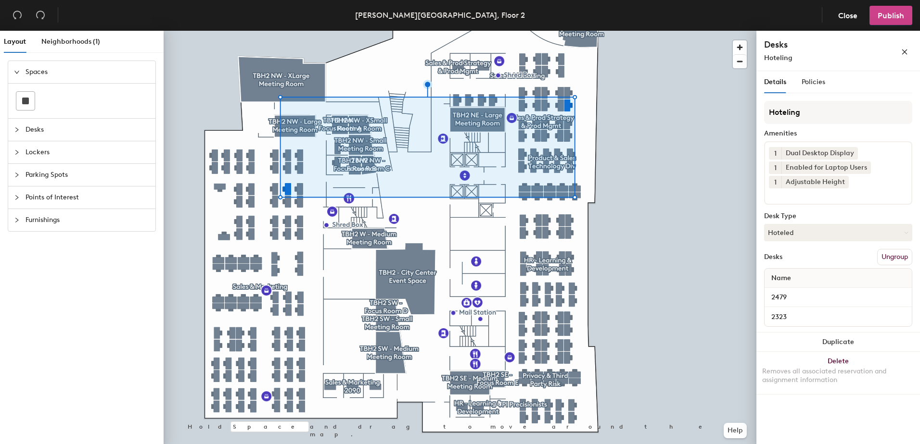
click at [877, 18] on span "Publish" at bounding box center [890, 15] width 26 height 9
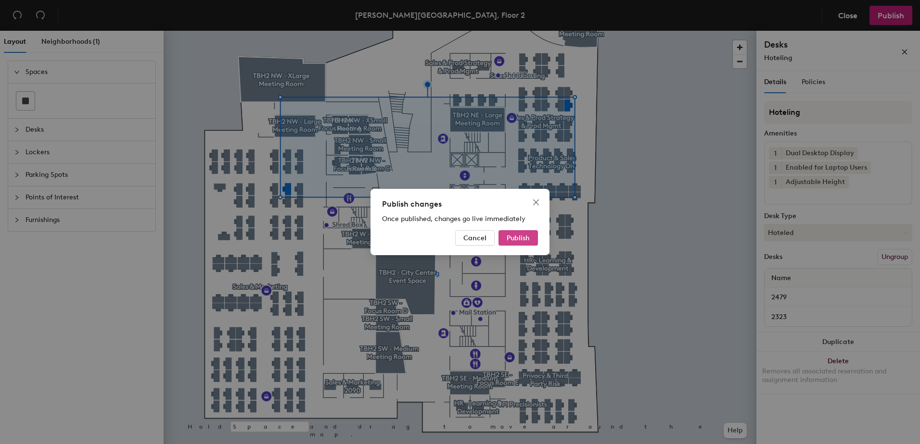
drag, startPoint x: 516, startPoint y: 240, endPoint x: 511, endPoint y: 239, distance: 4.8
click at [516, 239] on span "Publish" at bounding box center [517, 238] width 23 height 8
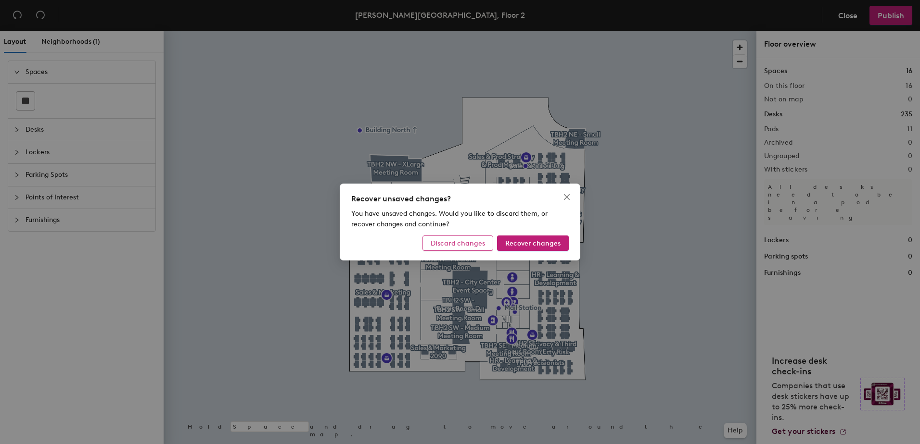
click at [475, 243] on span "Discard changes" at bounding box center [457, 244] width 54 height 8
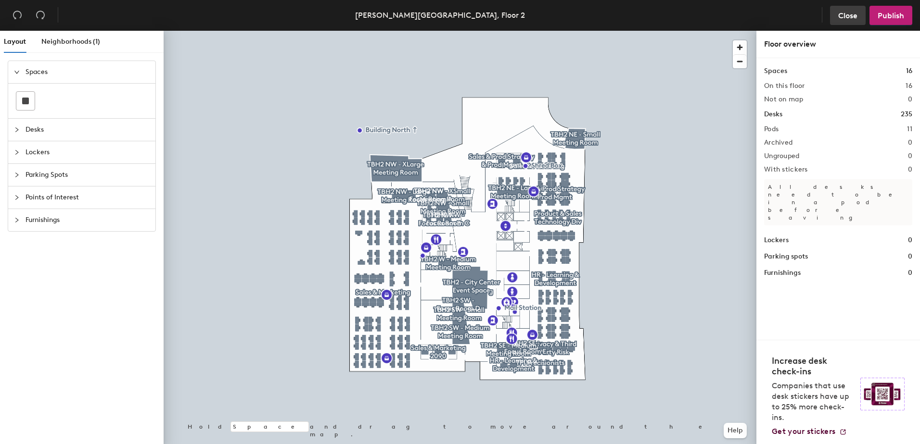
click at [834, 12] on button "Close" at bounding box center [848, 15] width 36 height 19
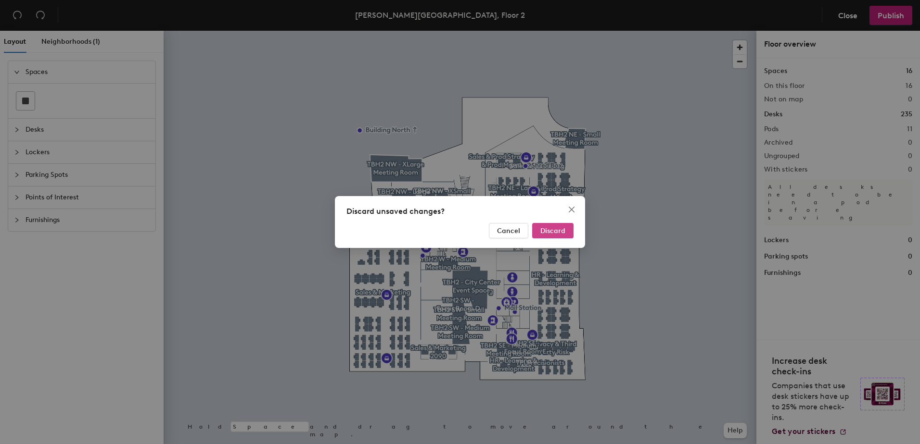
click at [548, 230] on span "Discard" at bounding box center [552, 231] width 25 height 8
